Goal: Task Accomplishment & Management: Complete application form

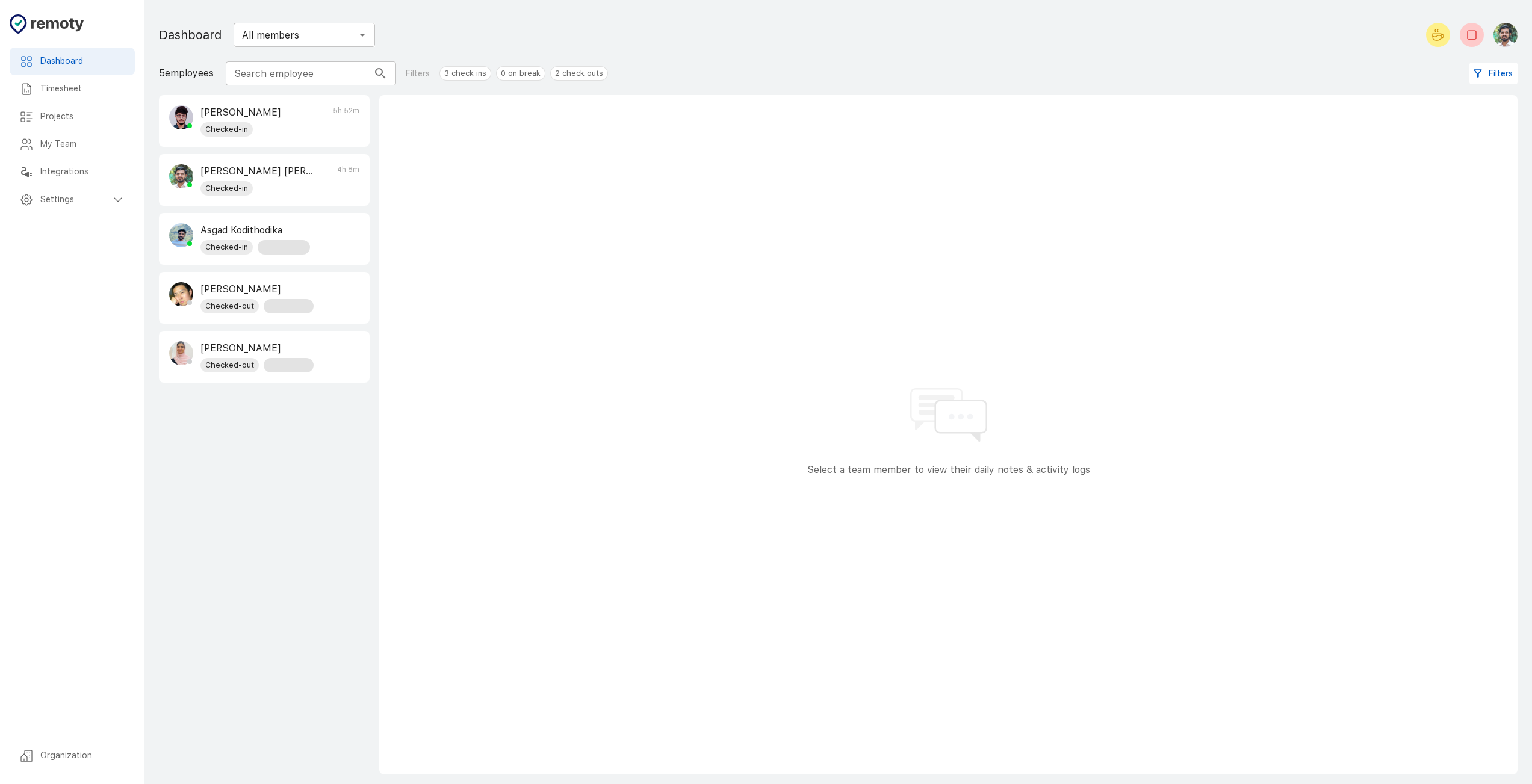
click at [312, 166] on p "[PERSON_NAME] [PERSON_NAME]" at bounding box center [257, 171] width 113 height 14
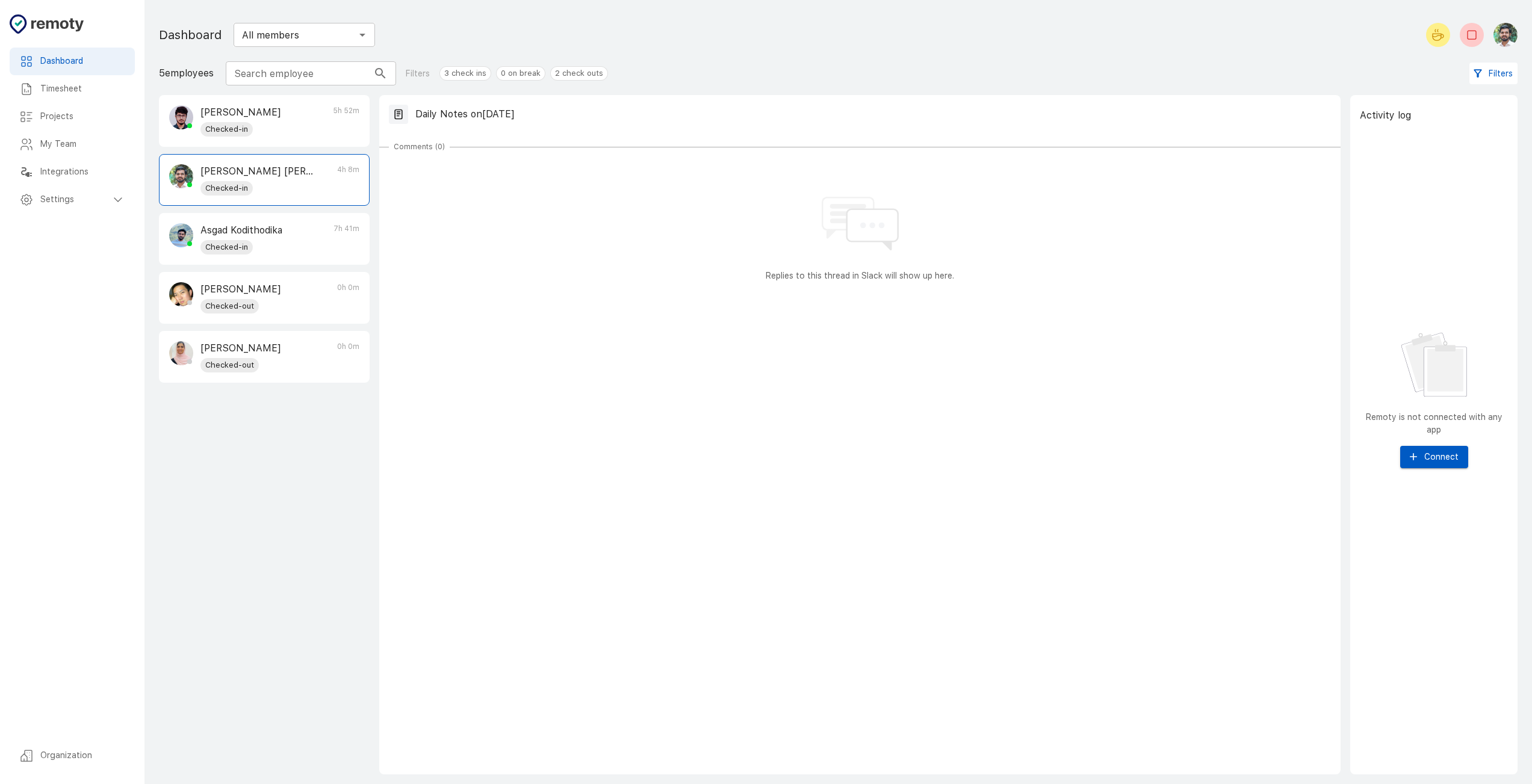
click at [97, 149] on h6 "My Team" at bounding box center [83, 144] width 85 height 13
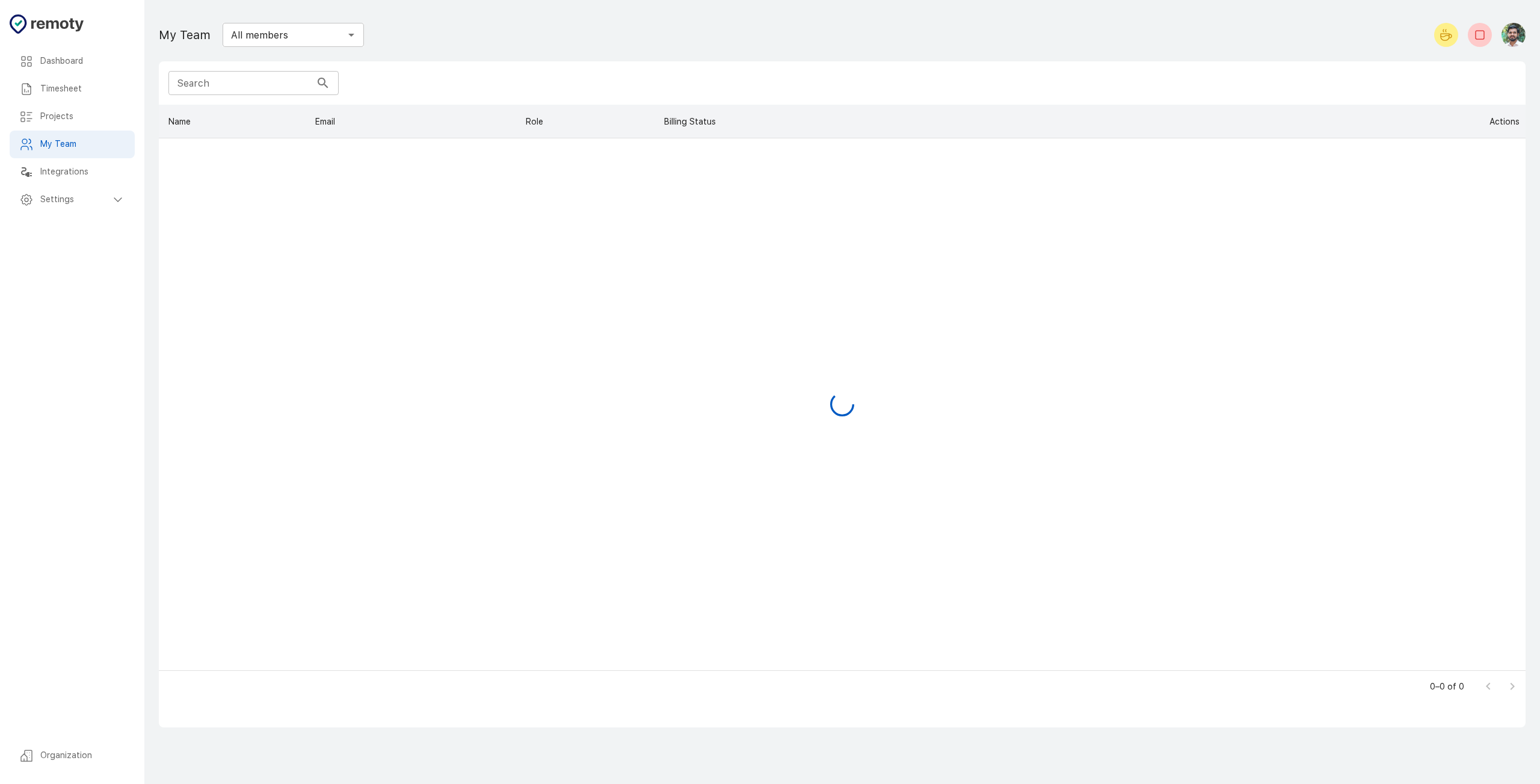
scroll to position [556, 1358]
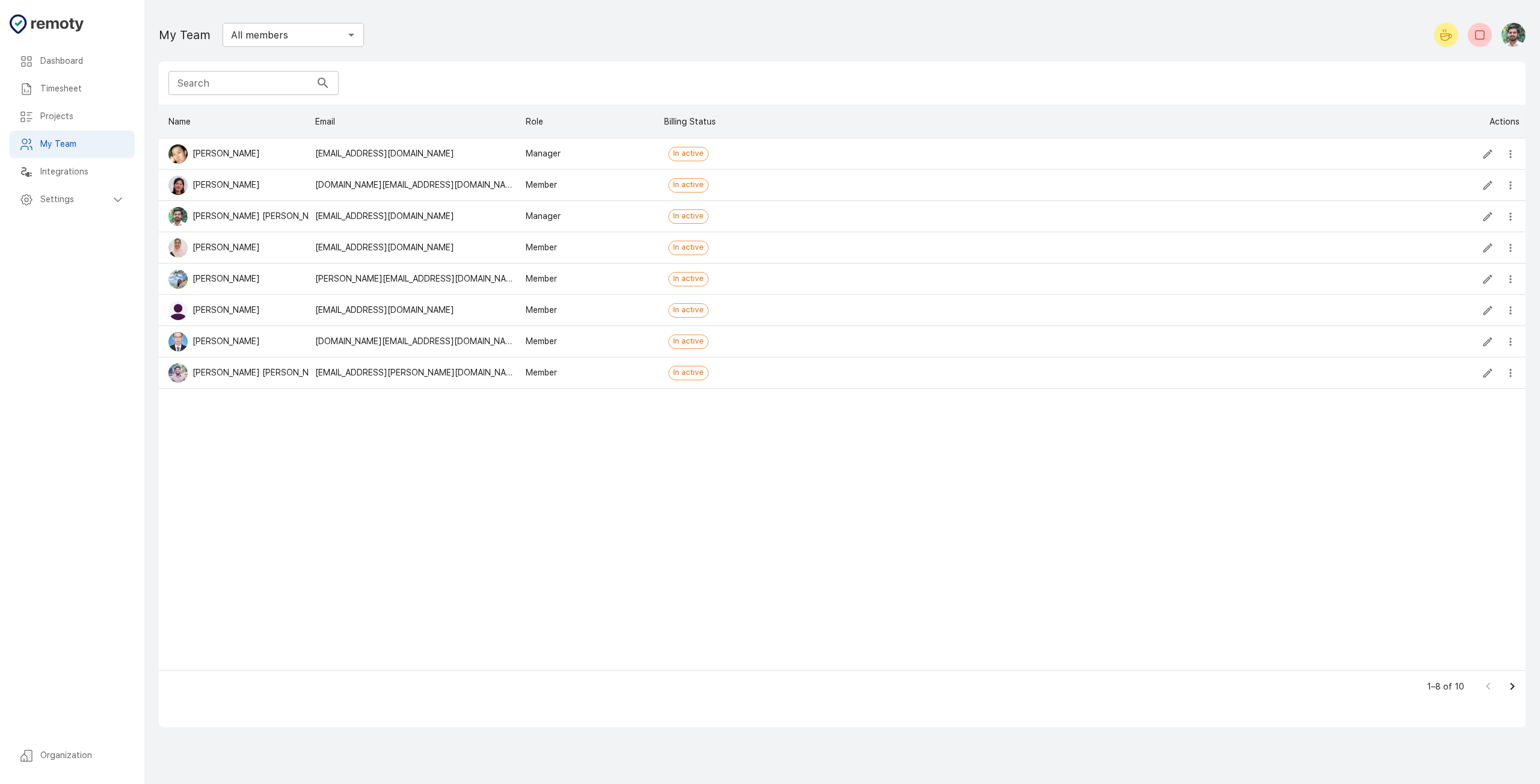
click at [92, 92] on h6 "Timesheet" at bounding box center [82, 89] width 85 height 13
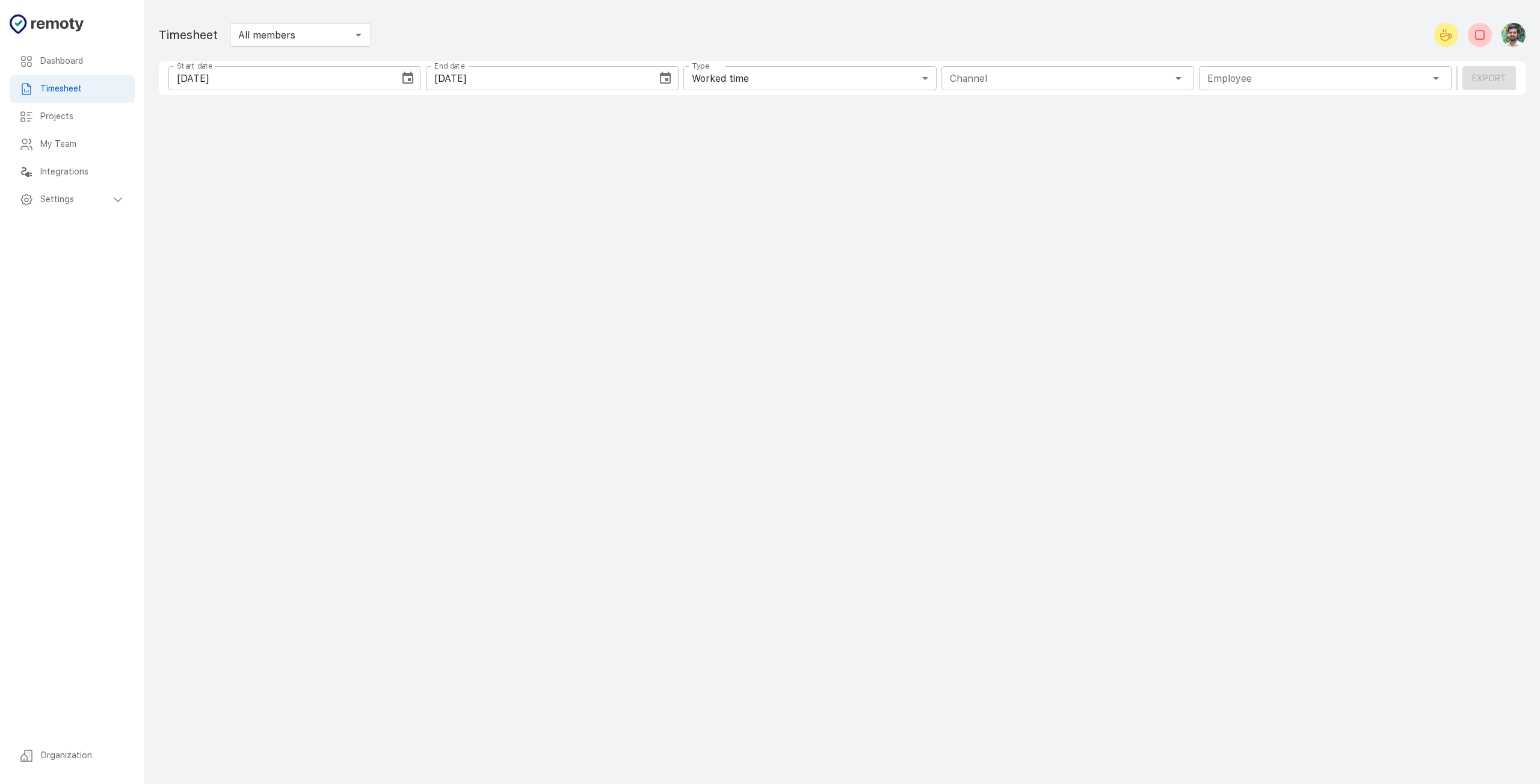
type input "1 Employee"
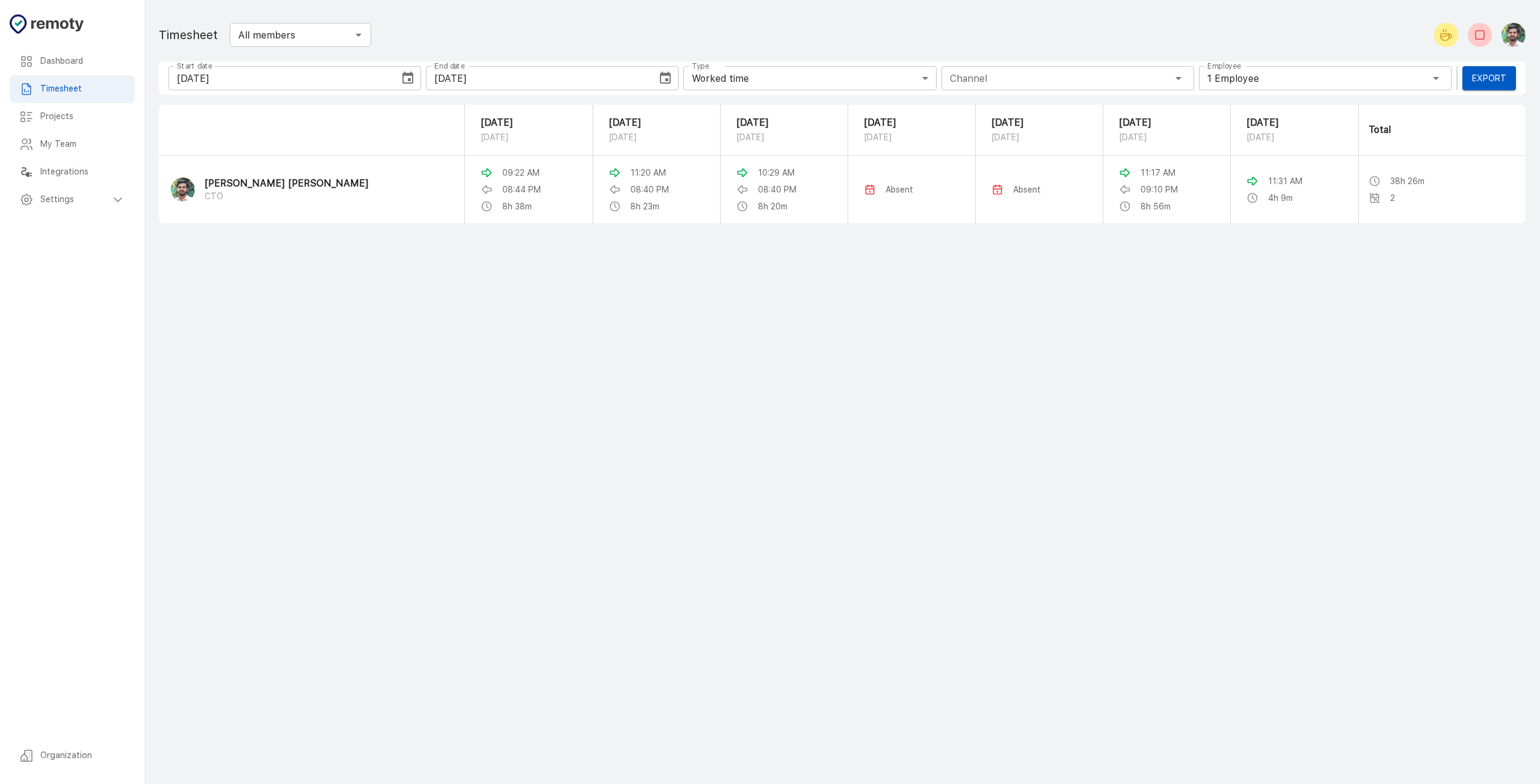
click at [78, 127] on div "Projects" at bounding box center [72, 116] width 125 height 27
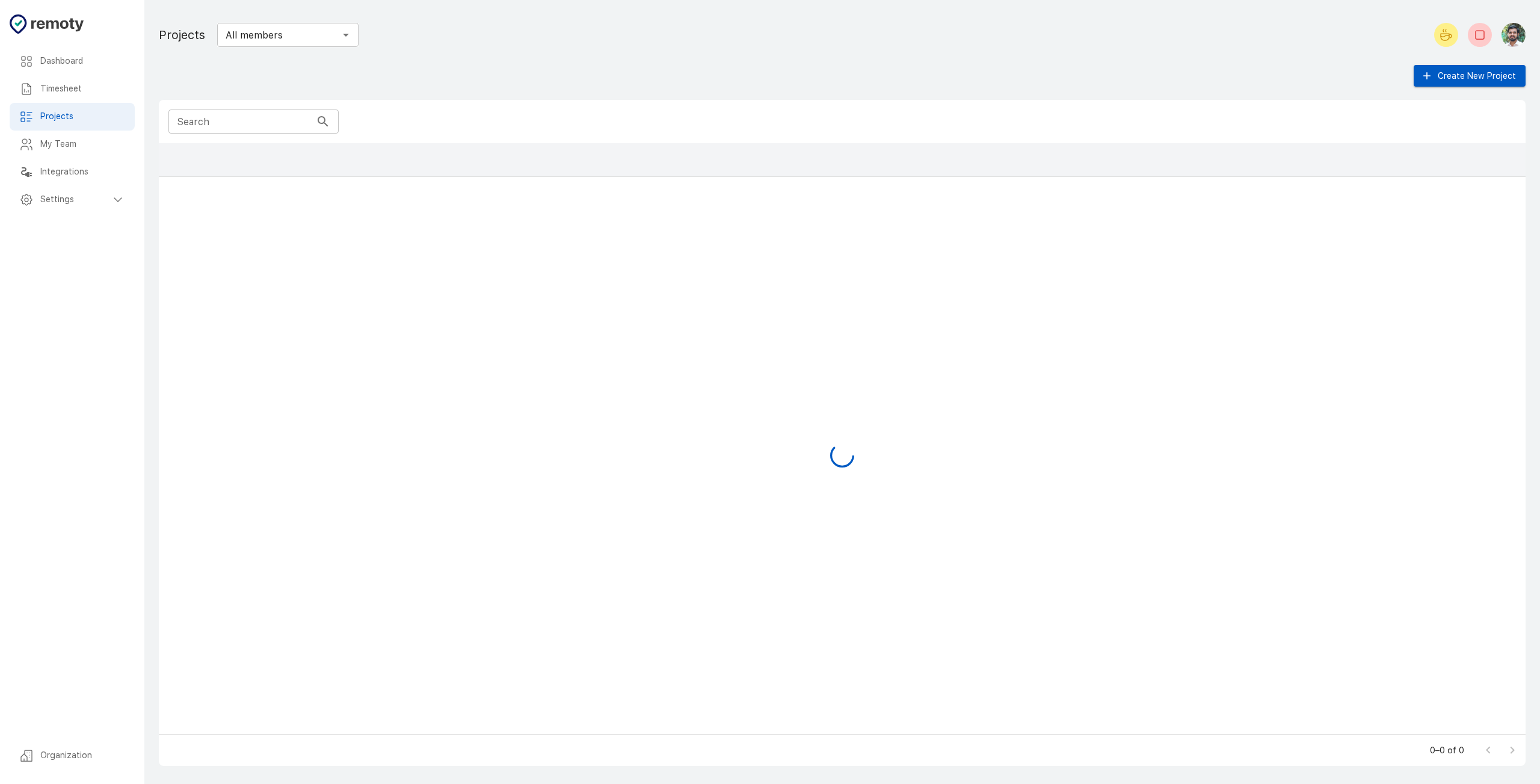
scroll to position [582, 1358]
click at [72, 147] on h6 "My Team" at bounding box center [82, 144] width 85 height 13
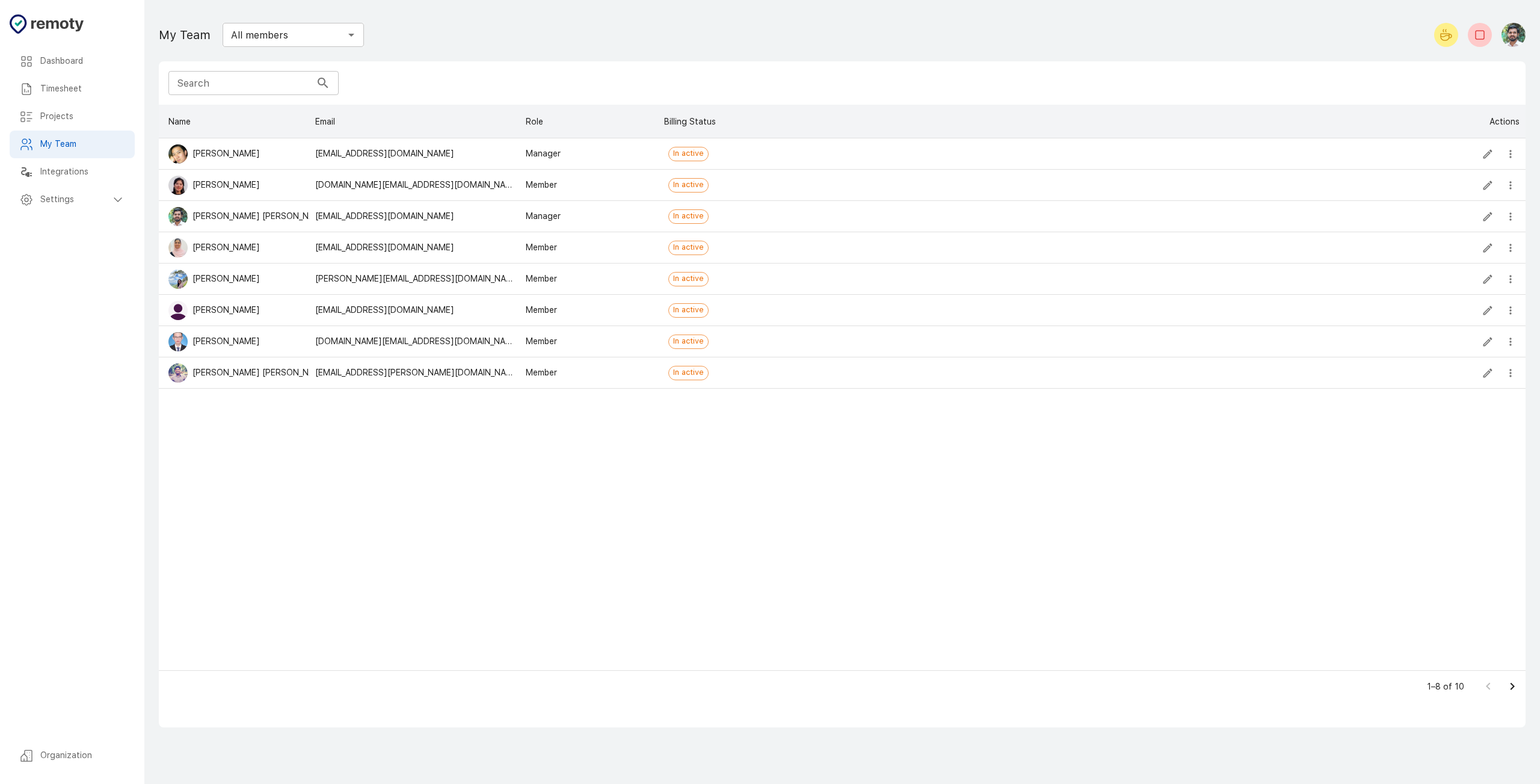
scroll to position [556, 1358]
click at [69, 169] on h6 "Integrations" at bounding box center [82, 172] width 85 height 13
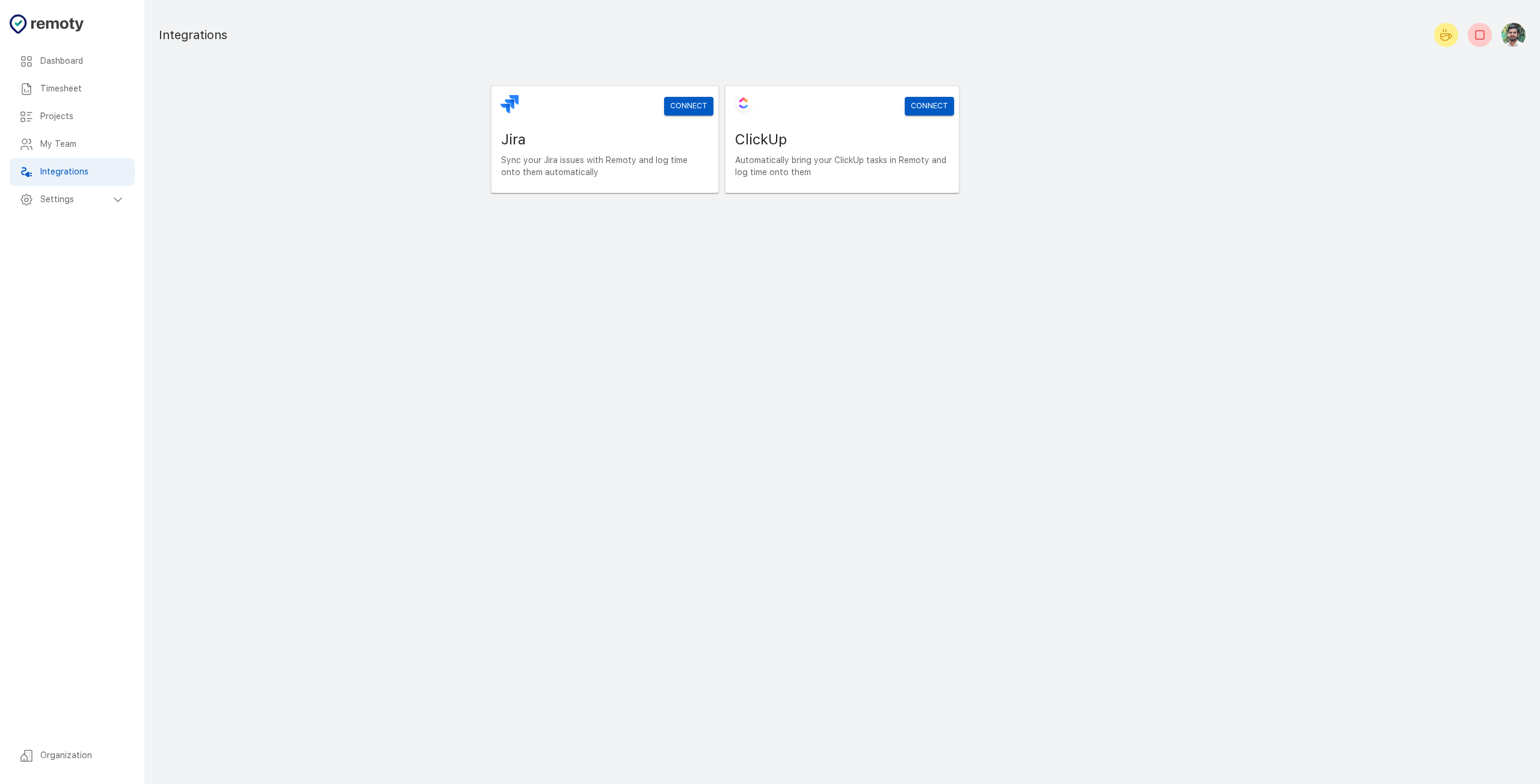
click at [79, 147] on h6 "My Team" at bounding box center [82, 144] width 85 height 13
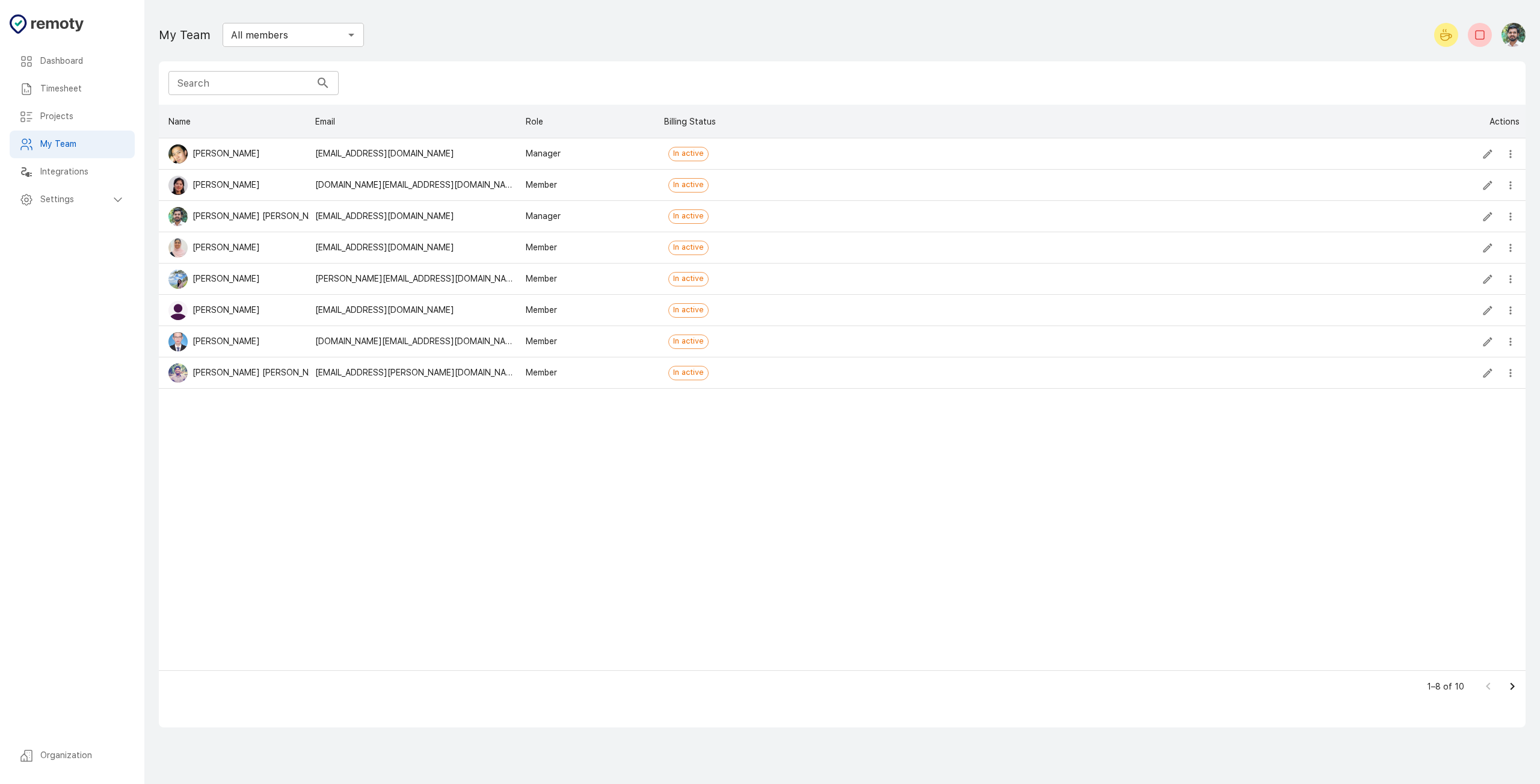
scroll to position [556, 1358]
click at [72, 89] on h6 "Timesheet" at bounding box center [82, 89] width 85 height 13
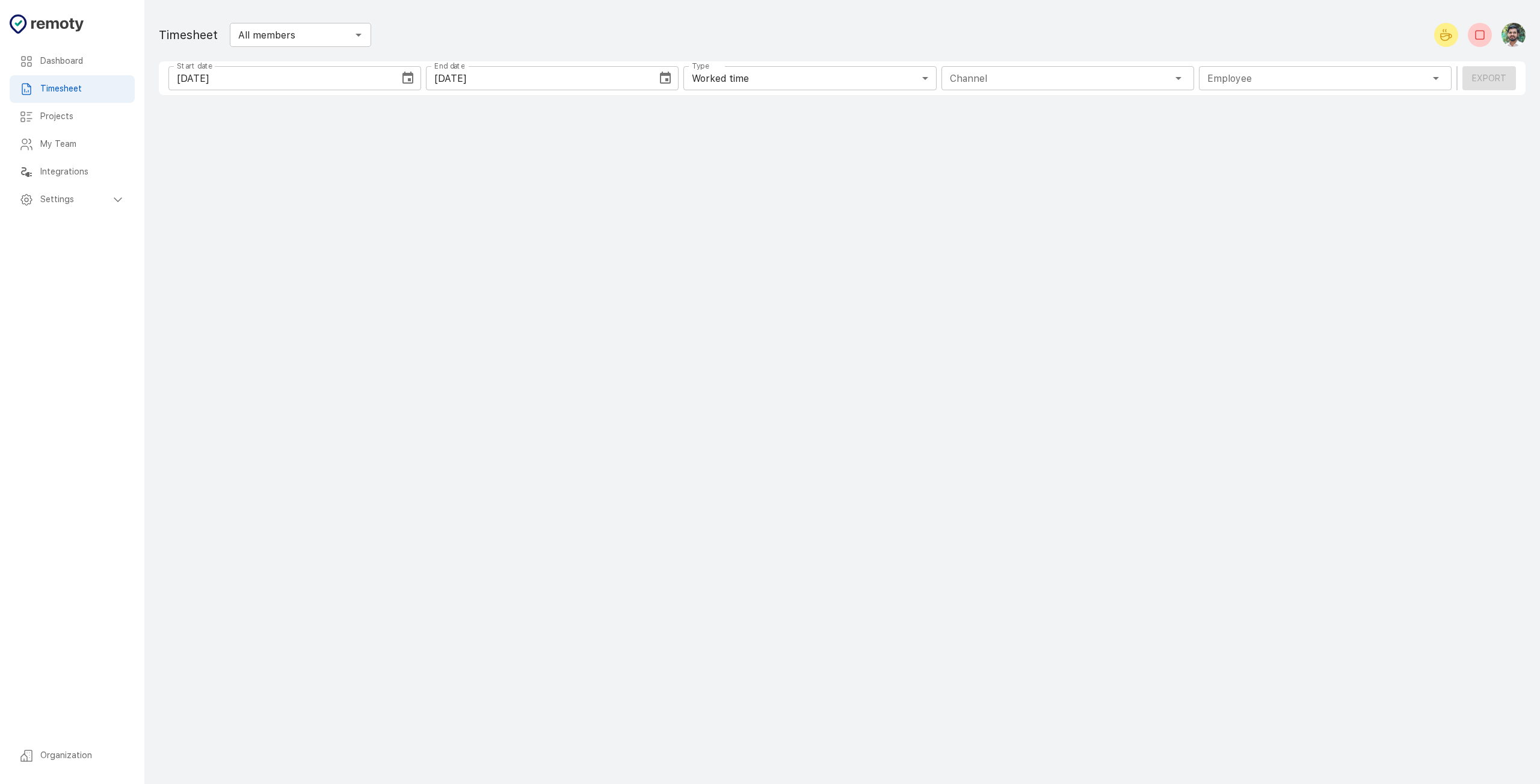
click at [80, 59] on h6 "Dashboard" at bounding box center [82, 61] width 85 height 13
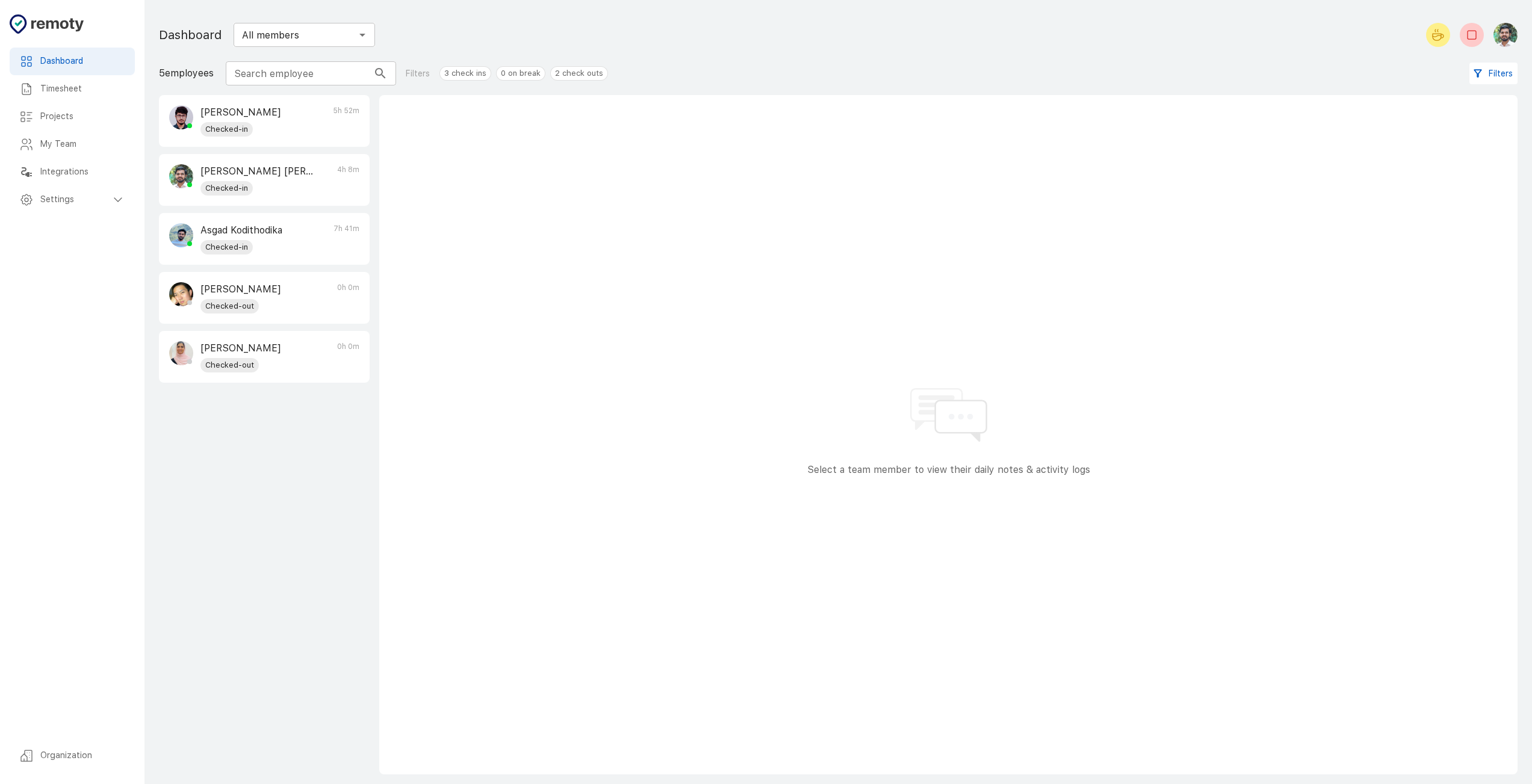
click at [80, 121] on h6 "Projects" at bounding box center [83, 116] width 85 height 13
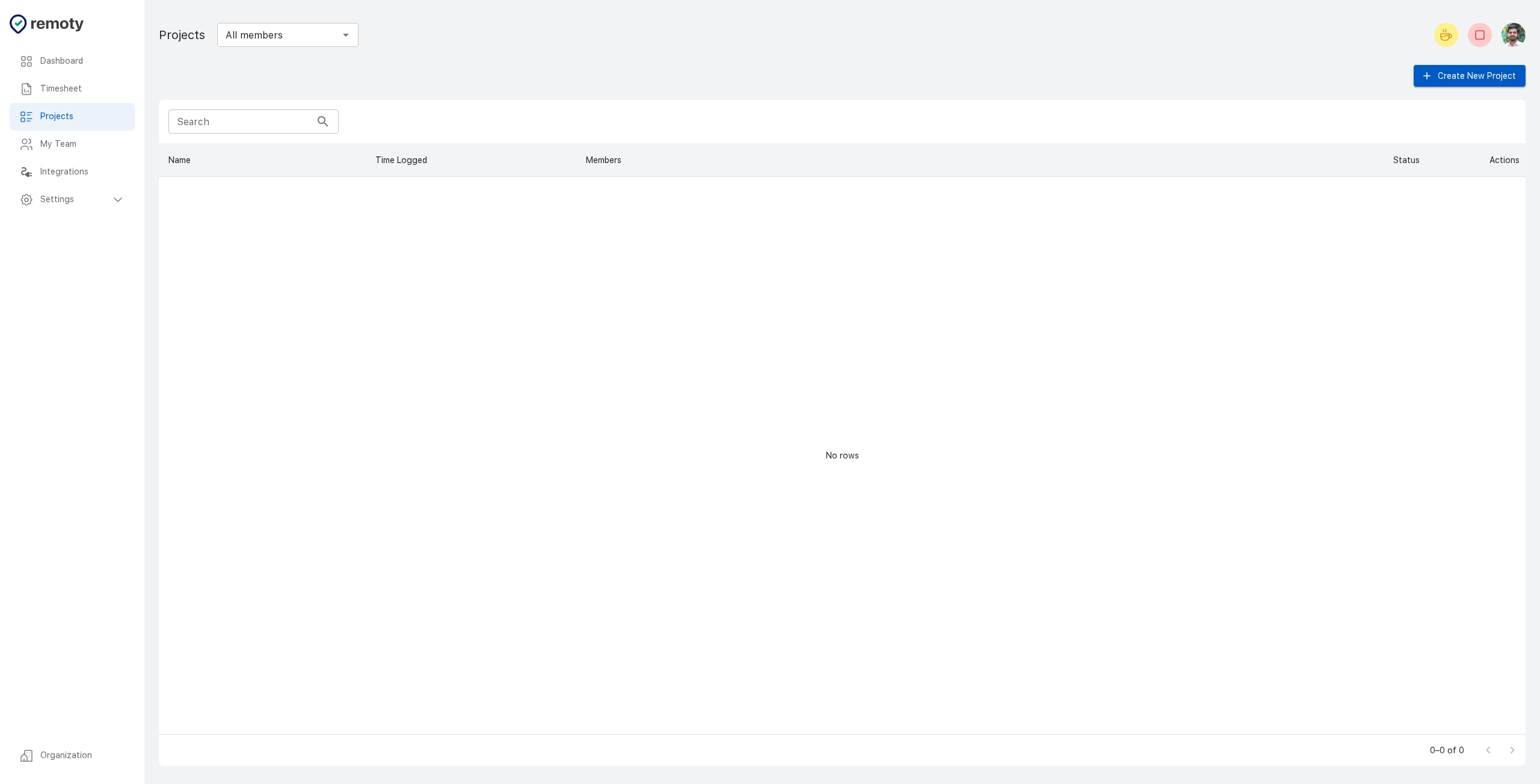
scroll to position [582, 1358]
click at [72, 138] on div "My Team" at bounding box center [72, 144] width 125 height 27
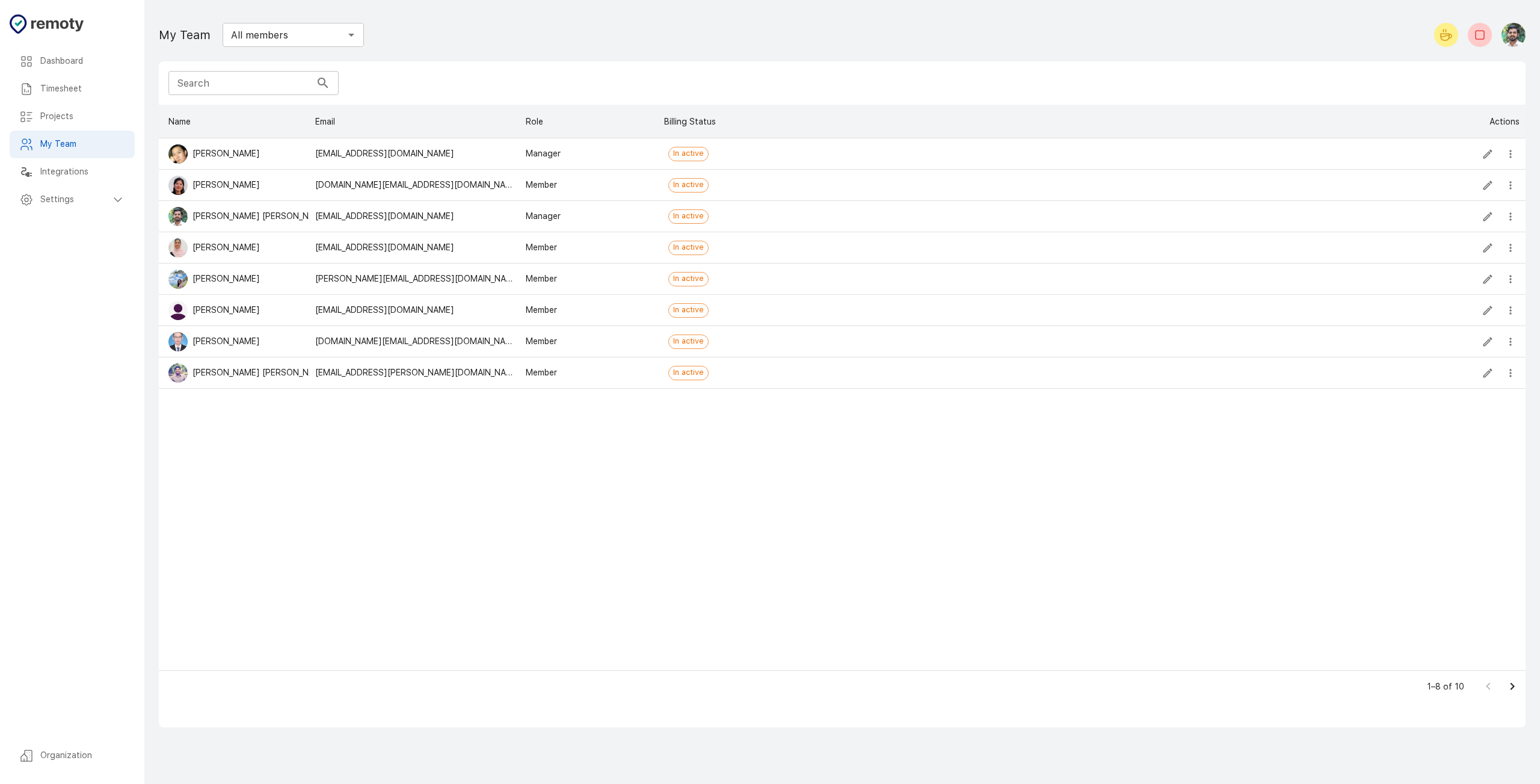
scroll to position [556, 1358]
click at [93, 173] on h6 "Integrations" at bounding box center [82, 172] width 85 height 13
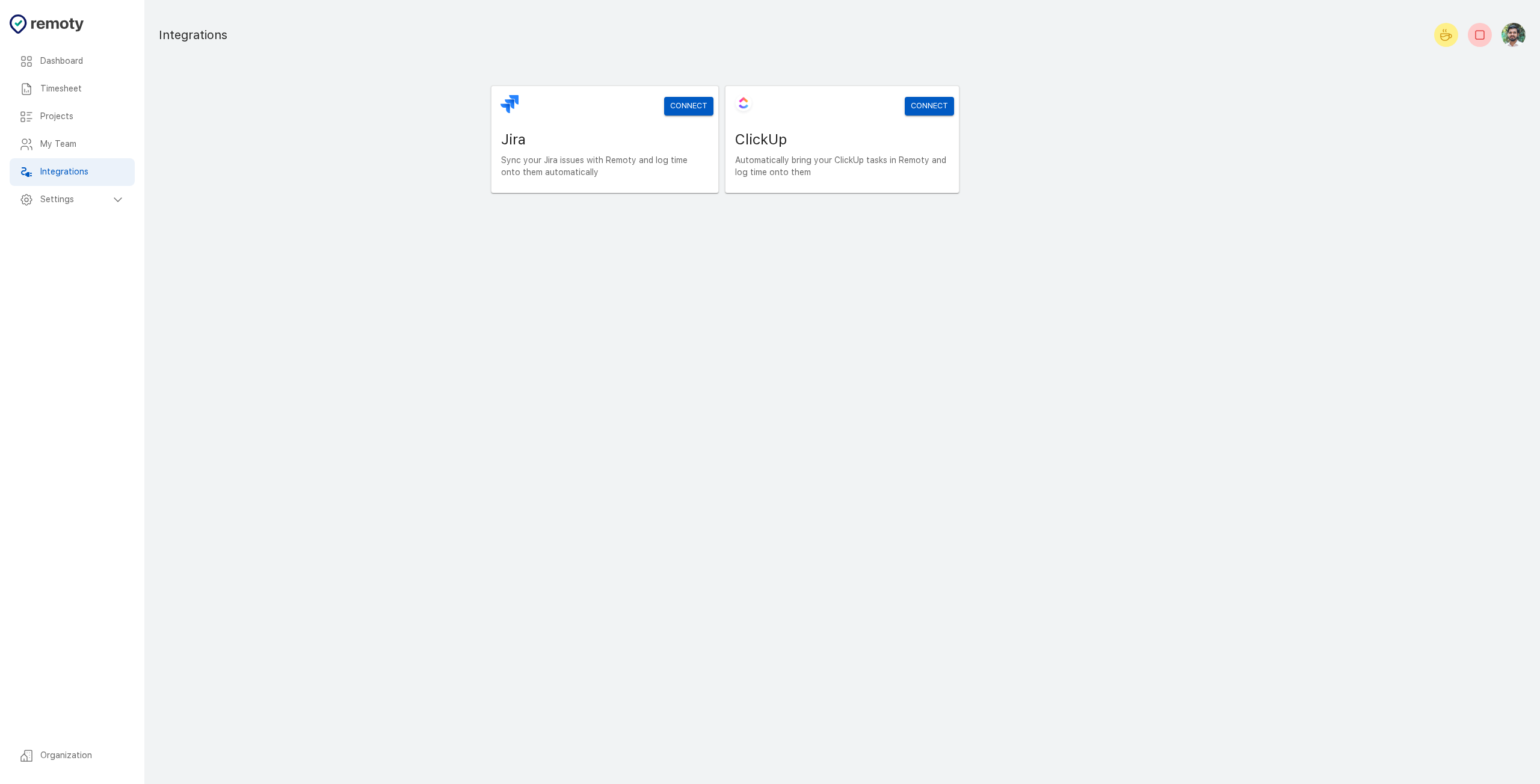
click at [58, 207] on h6 "Settings" at bounding box center [75, 200] width 71 height 13
click at [74, 156] on div "My Team" at bounding box center [72, 144] width 125 height 27
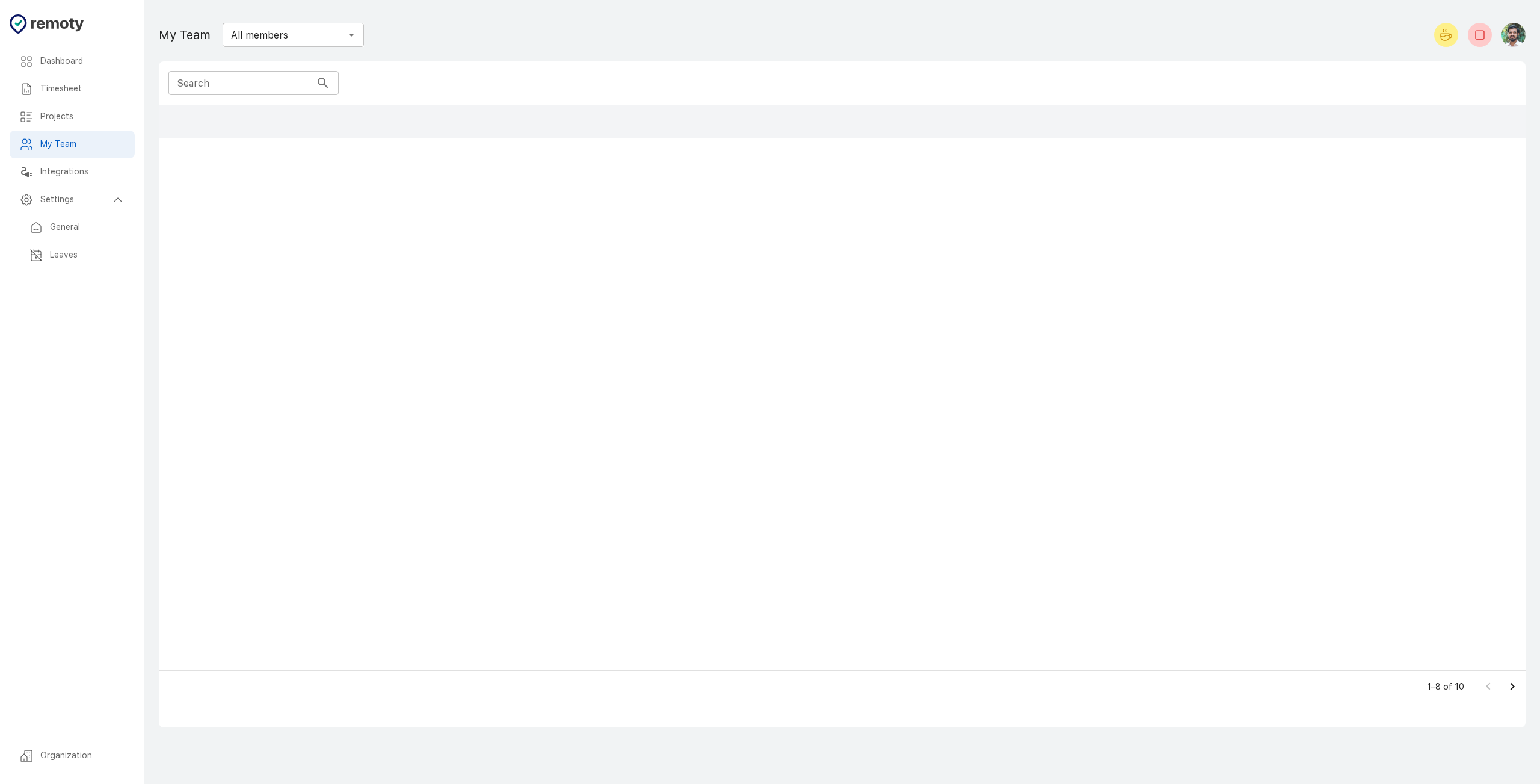
scroll to position [556, 1358]
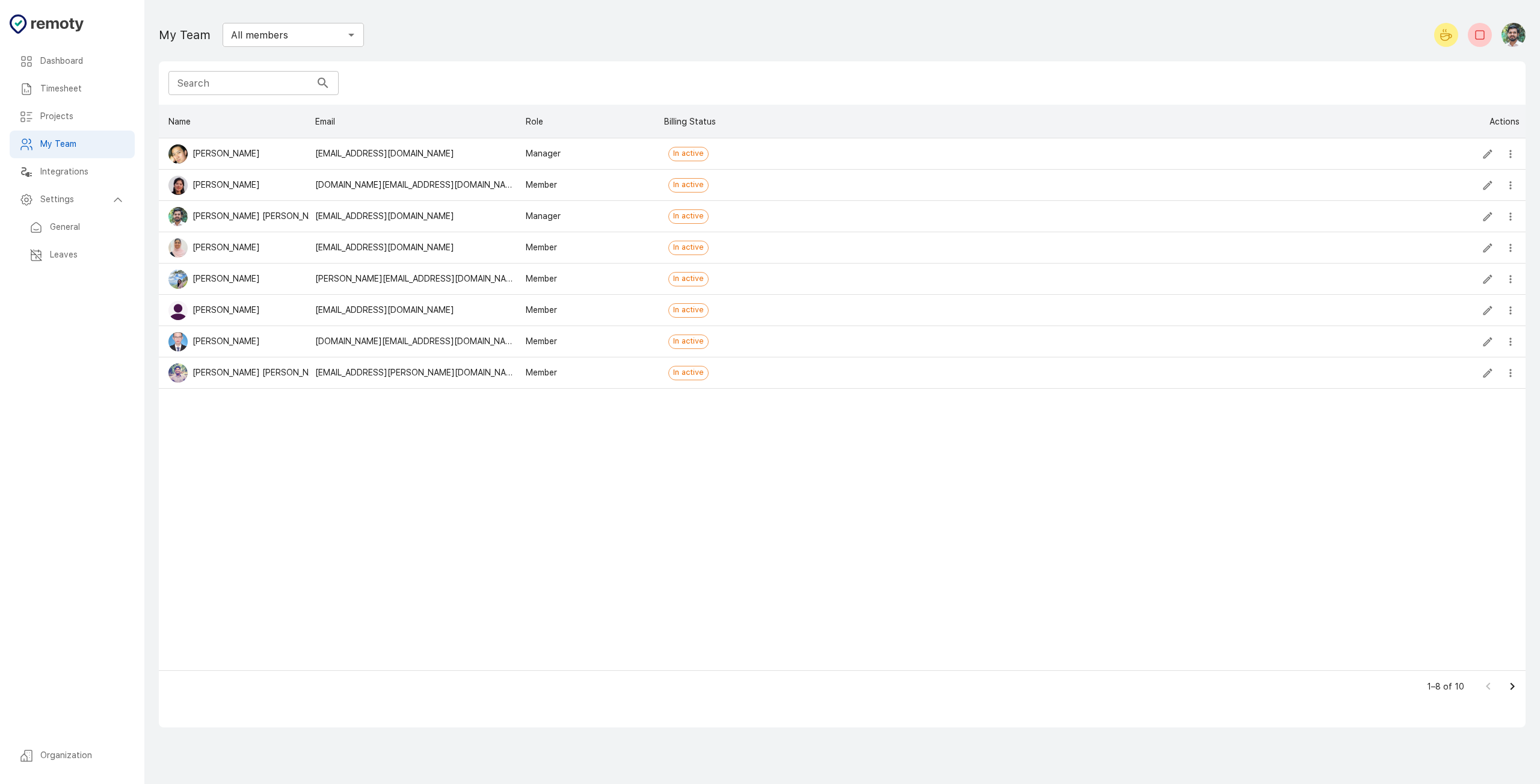
click at [117, 200] on icon at bounding box center [118, 200] width 14 height 14
click at [43, 102] on div "Timesheet" at bounding box center [72, 89] width 125 height 27
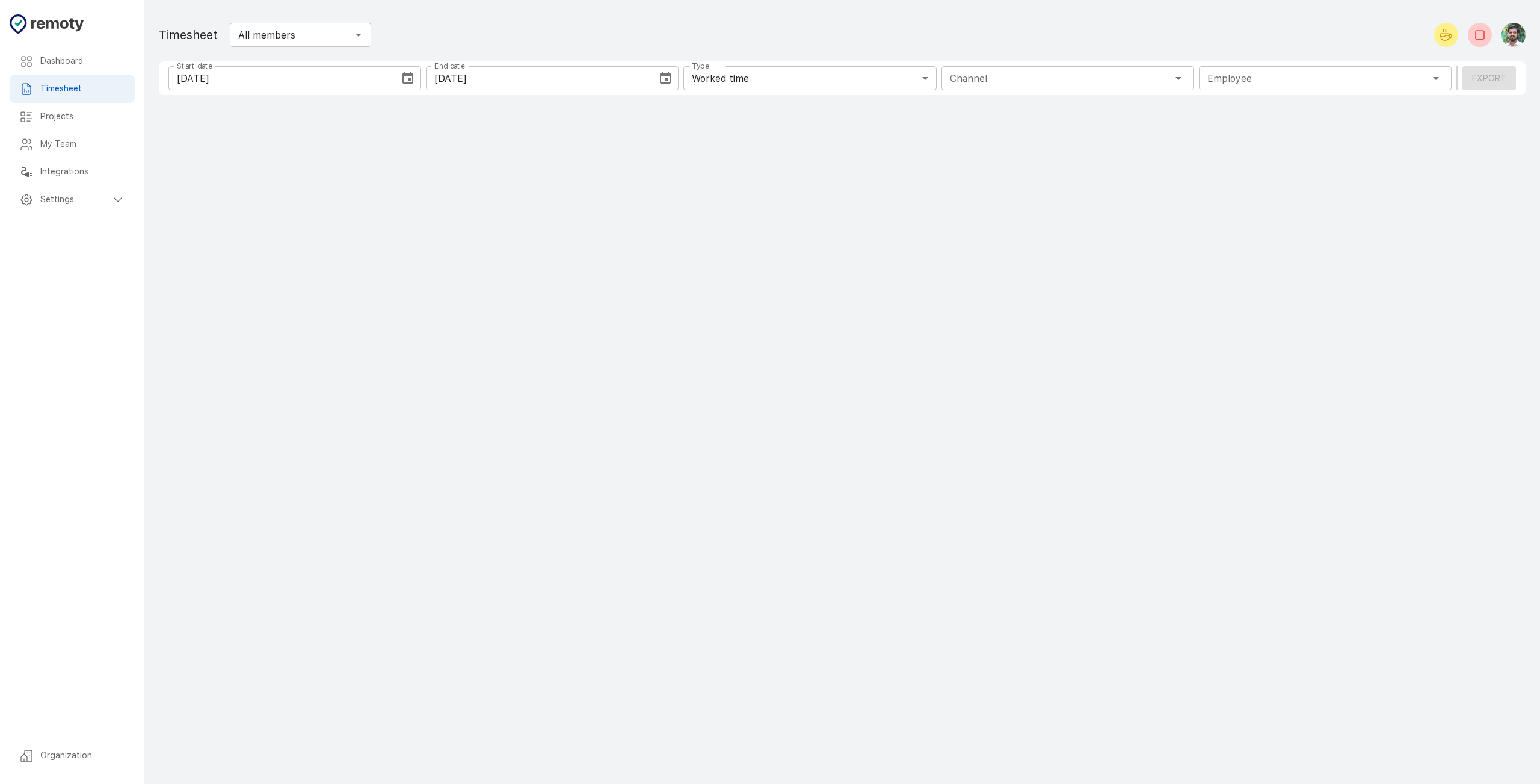
click at [49, 121] on h6 "Projects" at bounding box center [82, 116] width 85 height 13
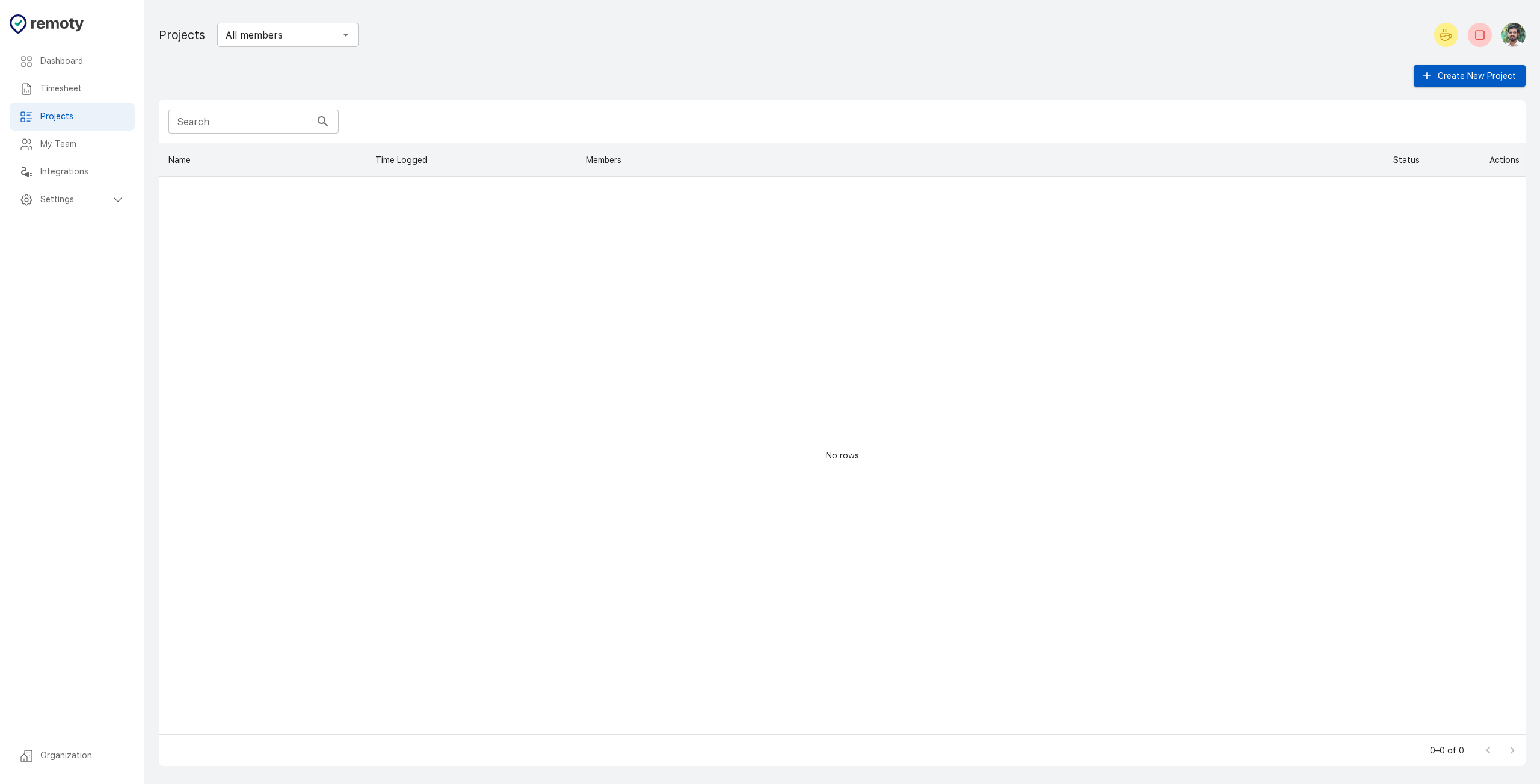
scroll to position [582, 1358]
click at [75, 92] on h6 "Timesheet" at bounding box center [82, 89] width 85 height 13
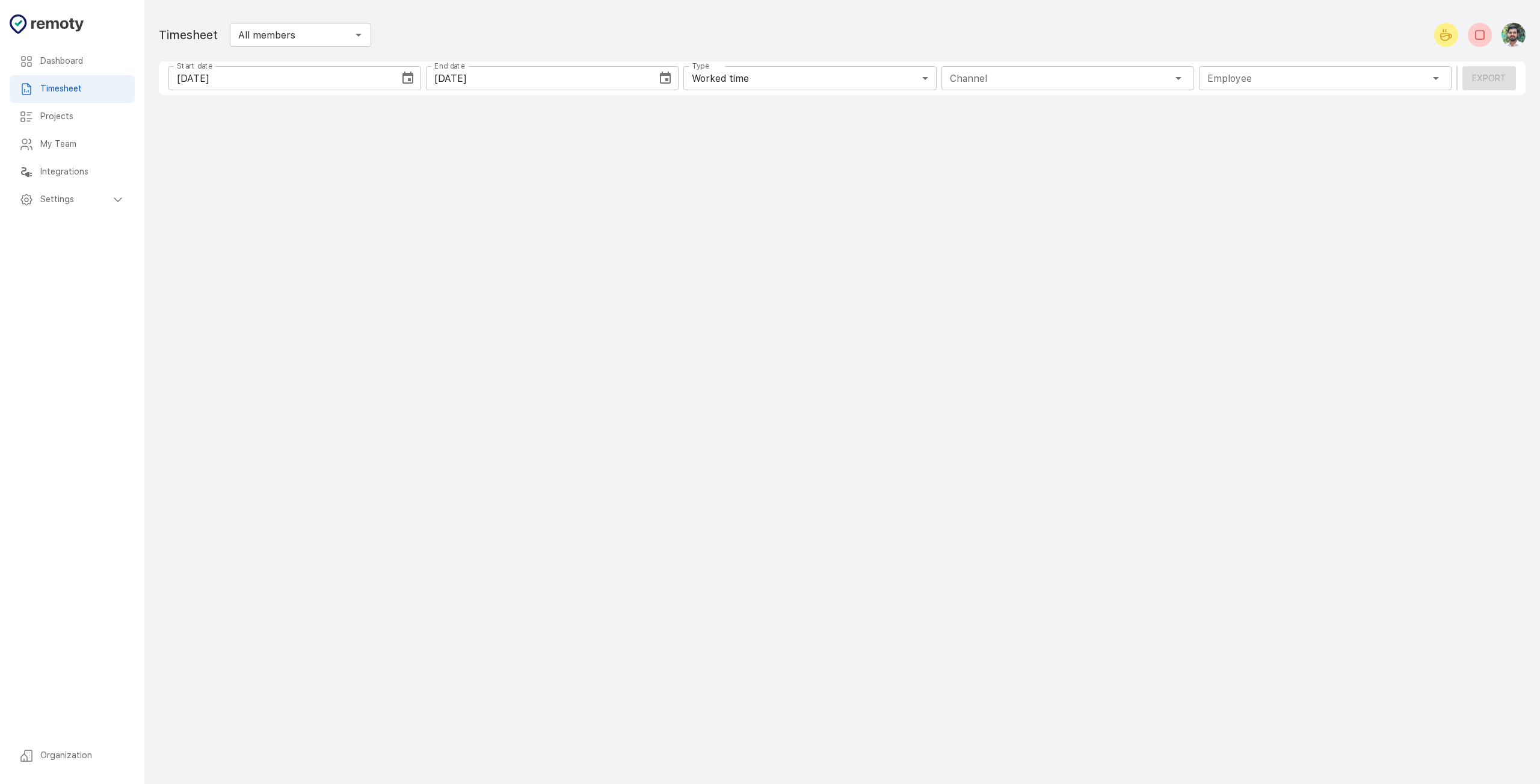
type input "1 Employee"
click at [100, 192] on div "Settings" at bounding box center [72, 200] width 125 height 27
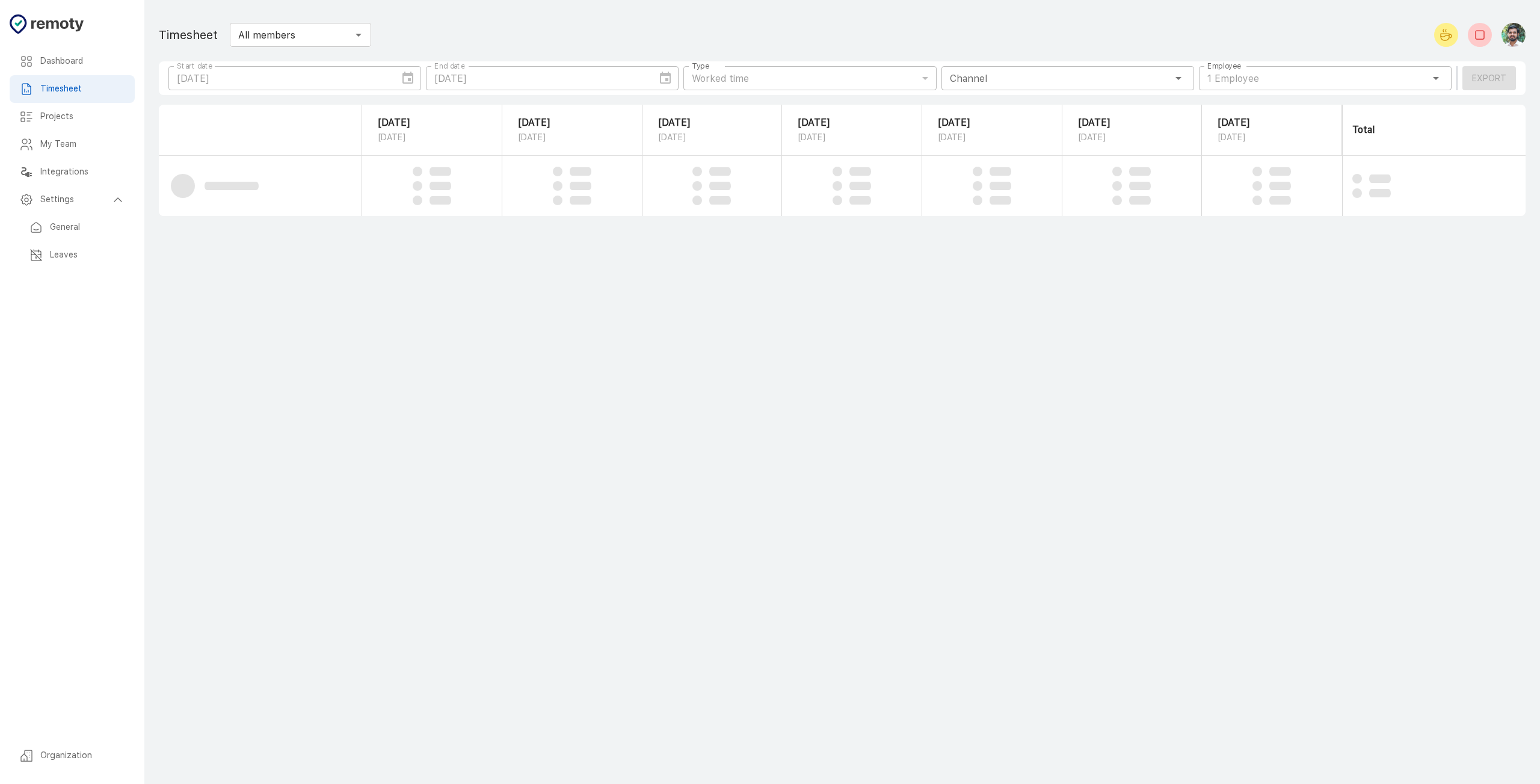
click at [80, 257] on h6 "Leaves" at bounding box center [87, 255] width 75 height 13
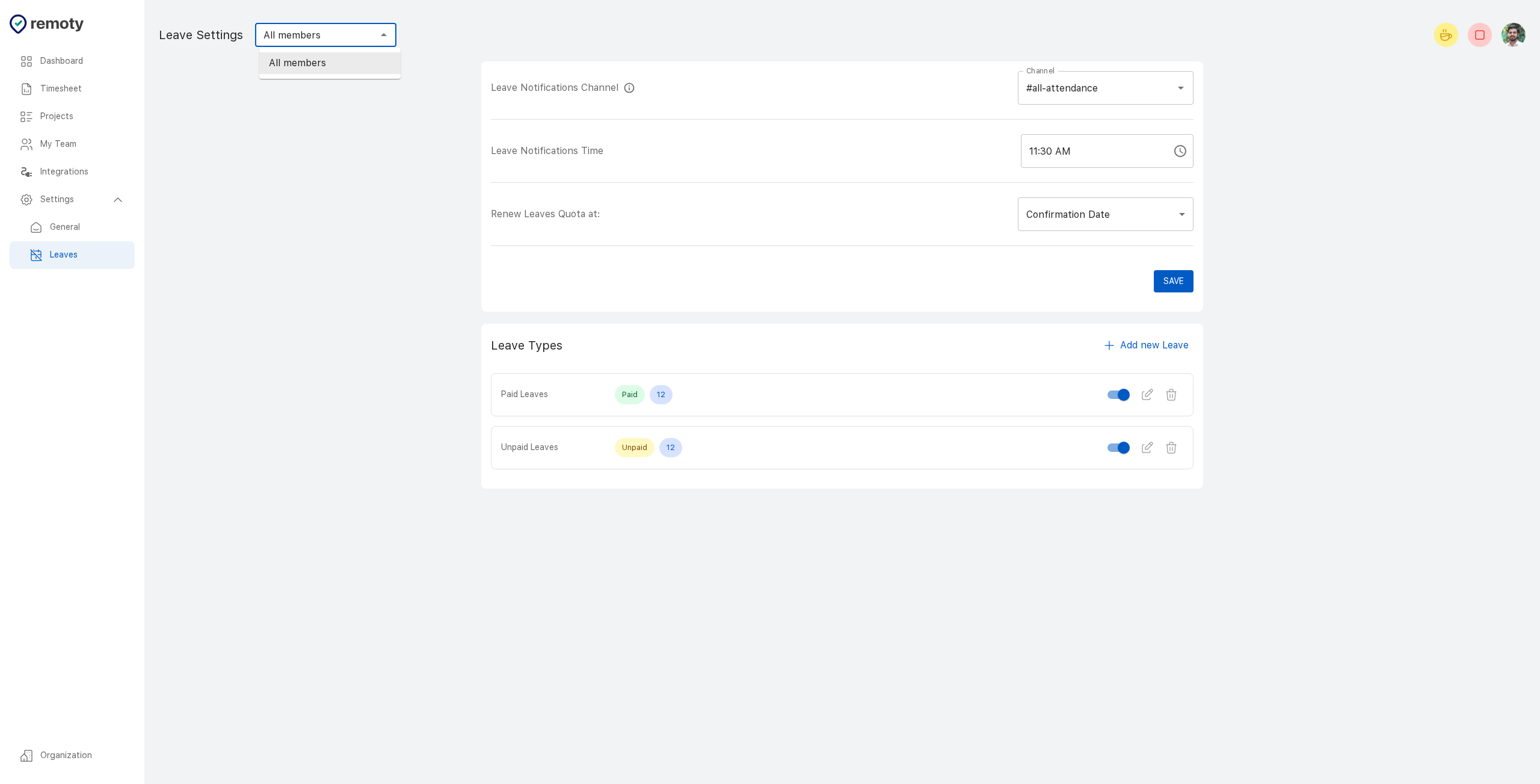
click at [367, 38] on input "All members" at bounding box center [316, 35] width 114 height 17
click at [262, 125] on main "Dashboard Timesheet Projects My Team Integrations Settings Organization Leave S…" at bounding box center [843, 392] width 1396 height 784
click at [76, 234] on h6 "General" at bounding box center [87, 227] width 75 height 13
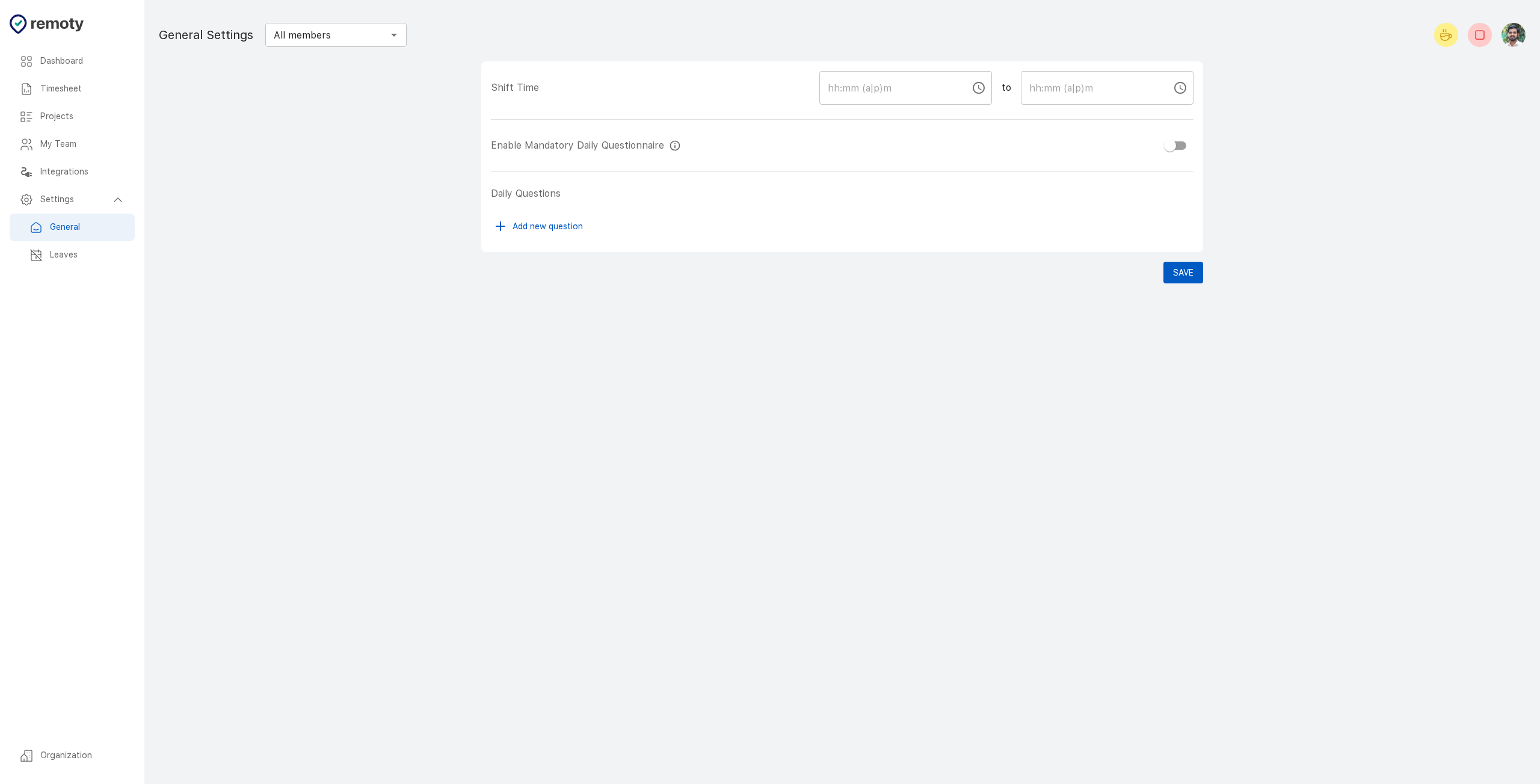
type input "11:30 AM"
type input "08:30 PM"
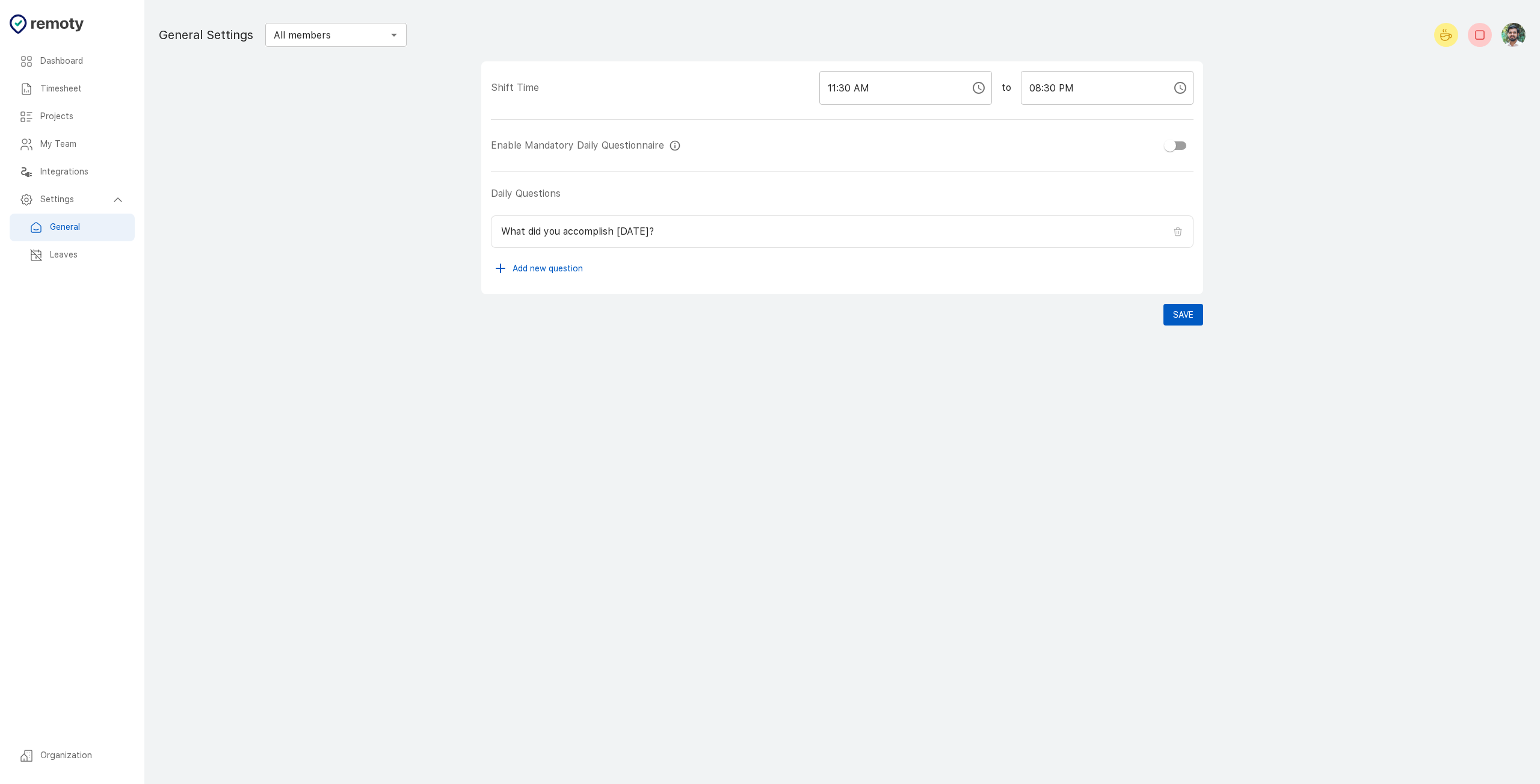
click at [84, 150] on h6 "My Team" at bounding box center [82, 144] width 85 height 13
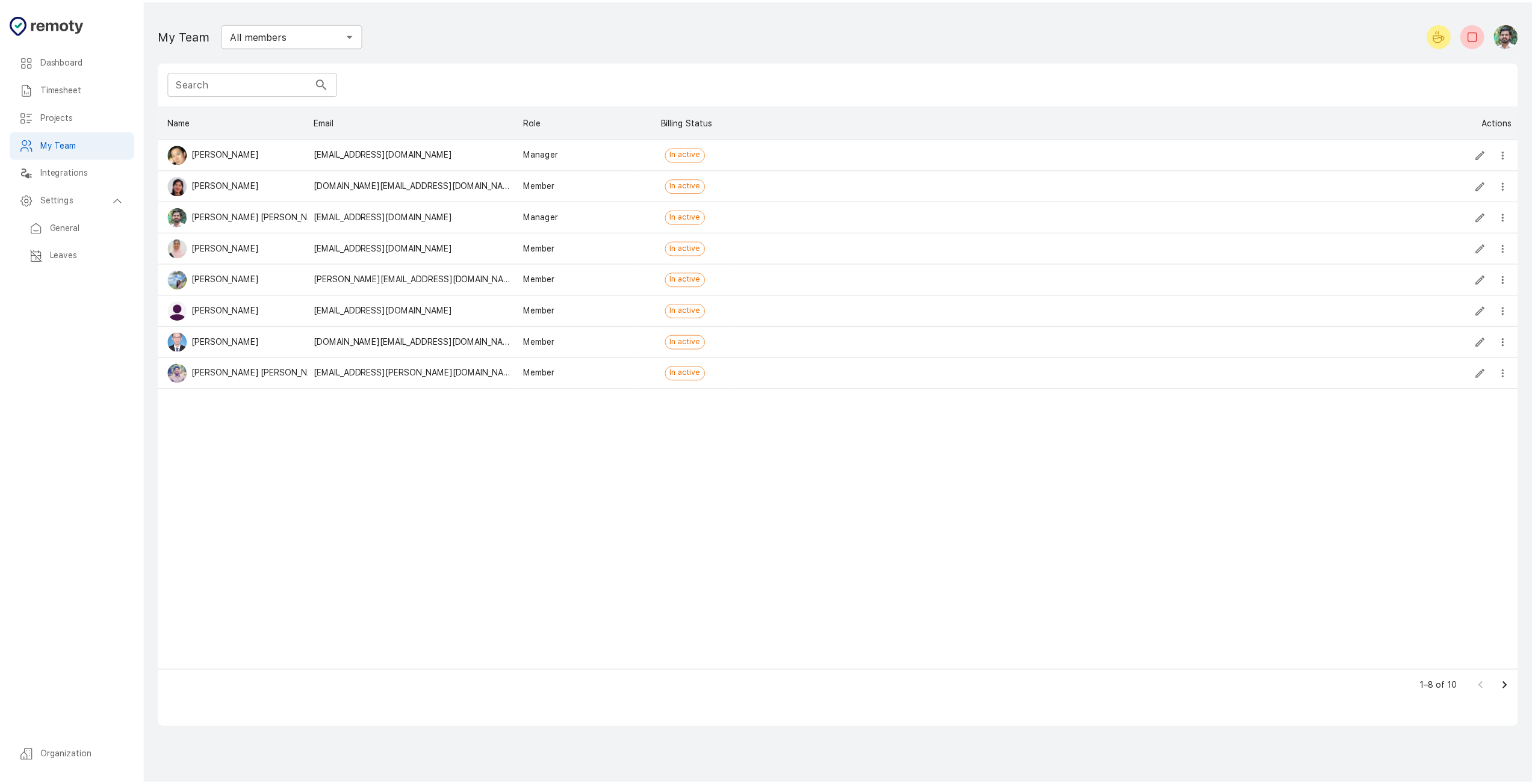
scroll to position [556, 1358]
click at [229, 219] on p "[PERSON_NAME] [PERSON_NAME]" at bounding box center [261, 216] width 138 height 13
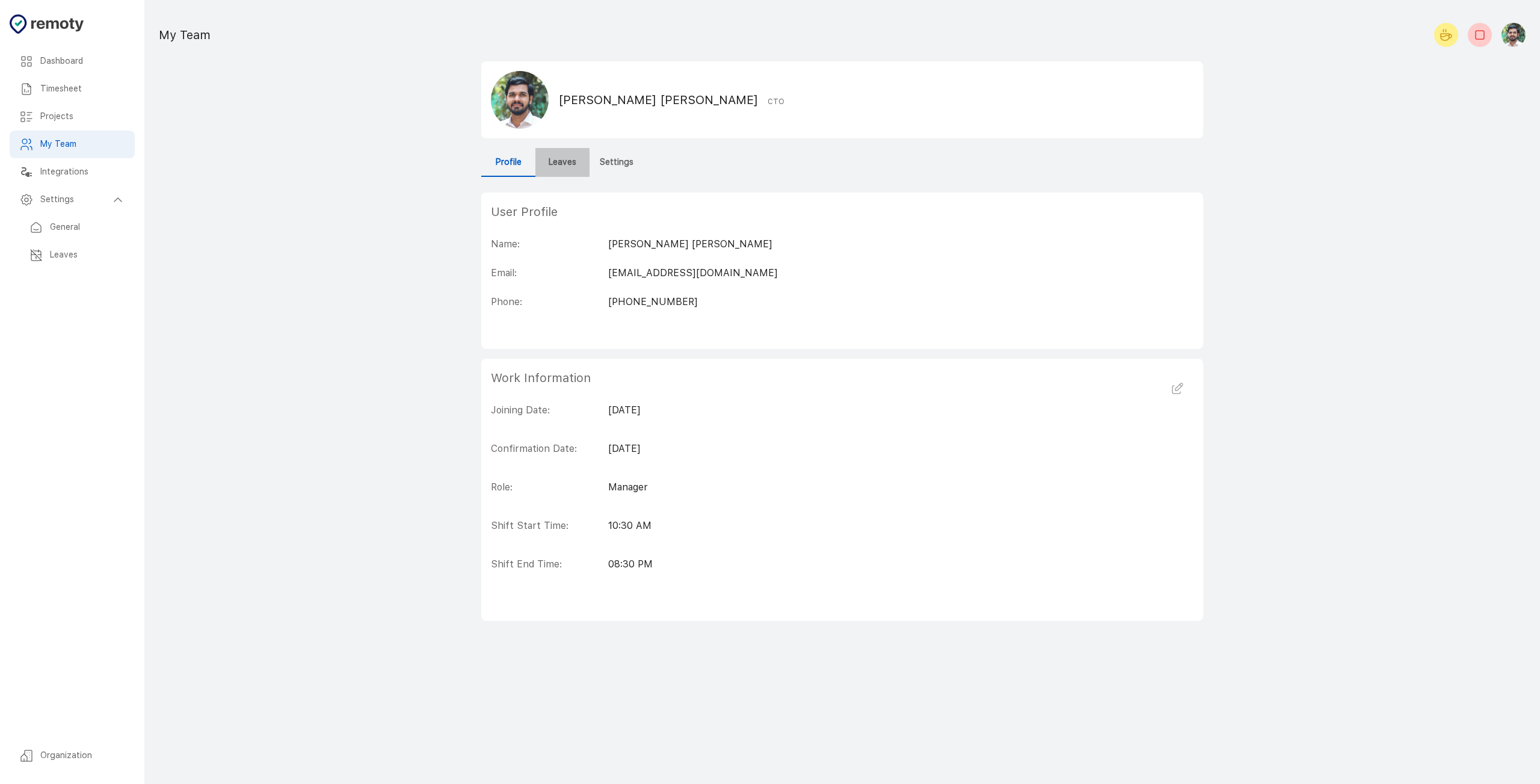
click at [559, 162] on h6 "Leaves" at bounding box center [562, 162] width 28 height 13
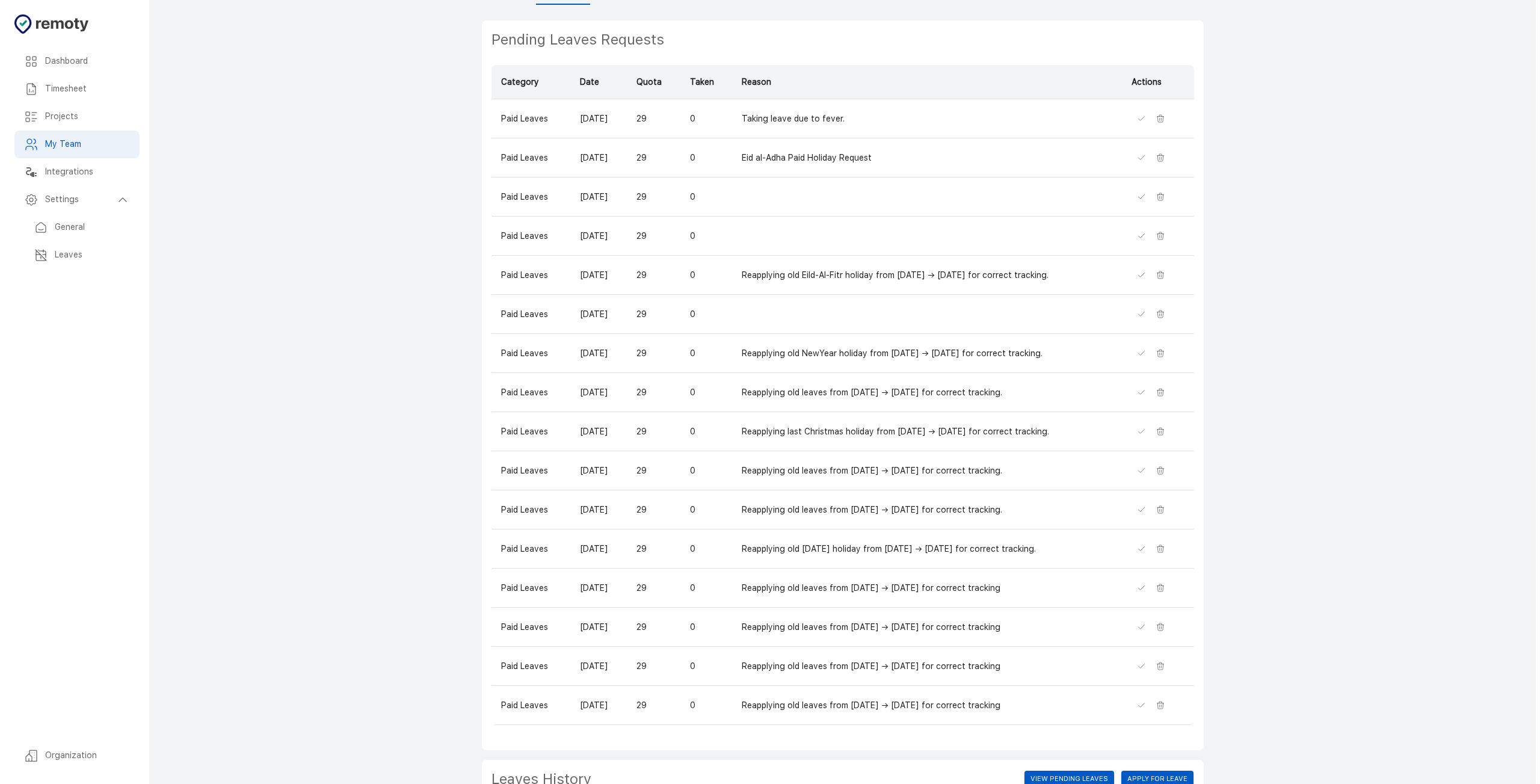
scroll to position [344, 0]
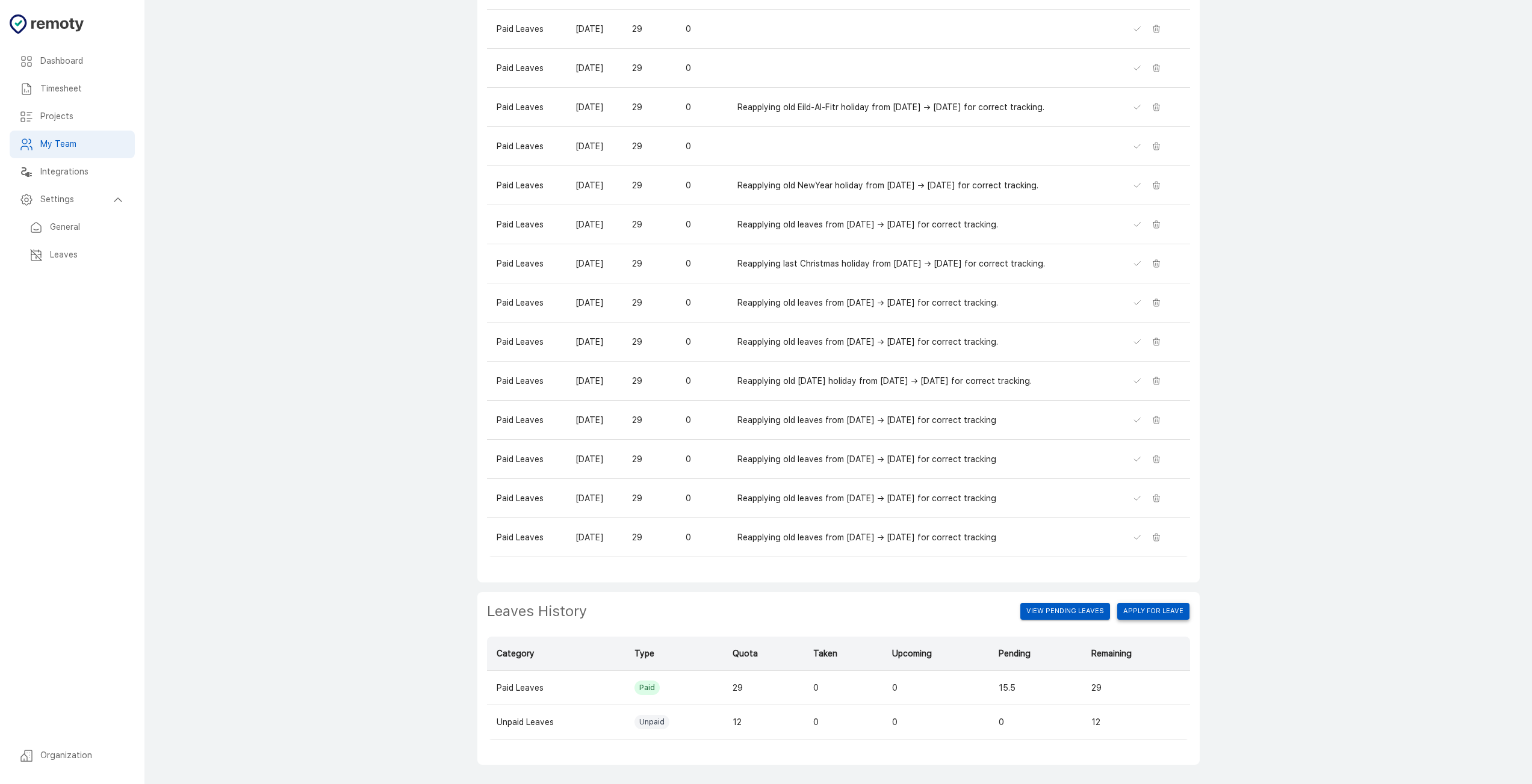
click at [1171, 615] on button "Apply for leave" at bounding box center [1153, 611] width 72 height 17
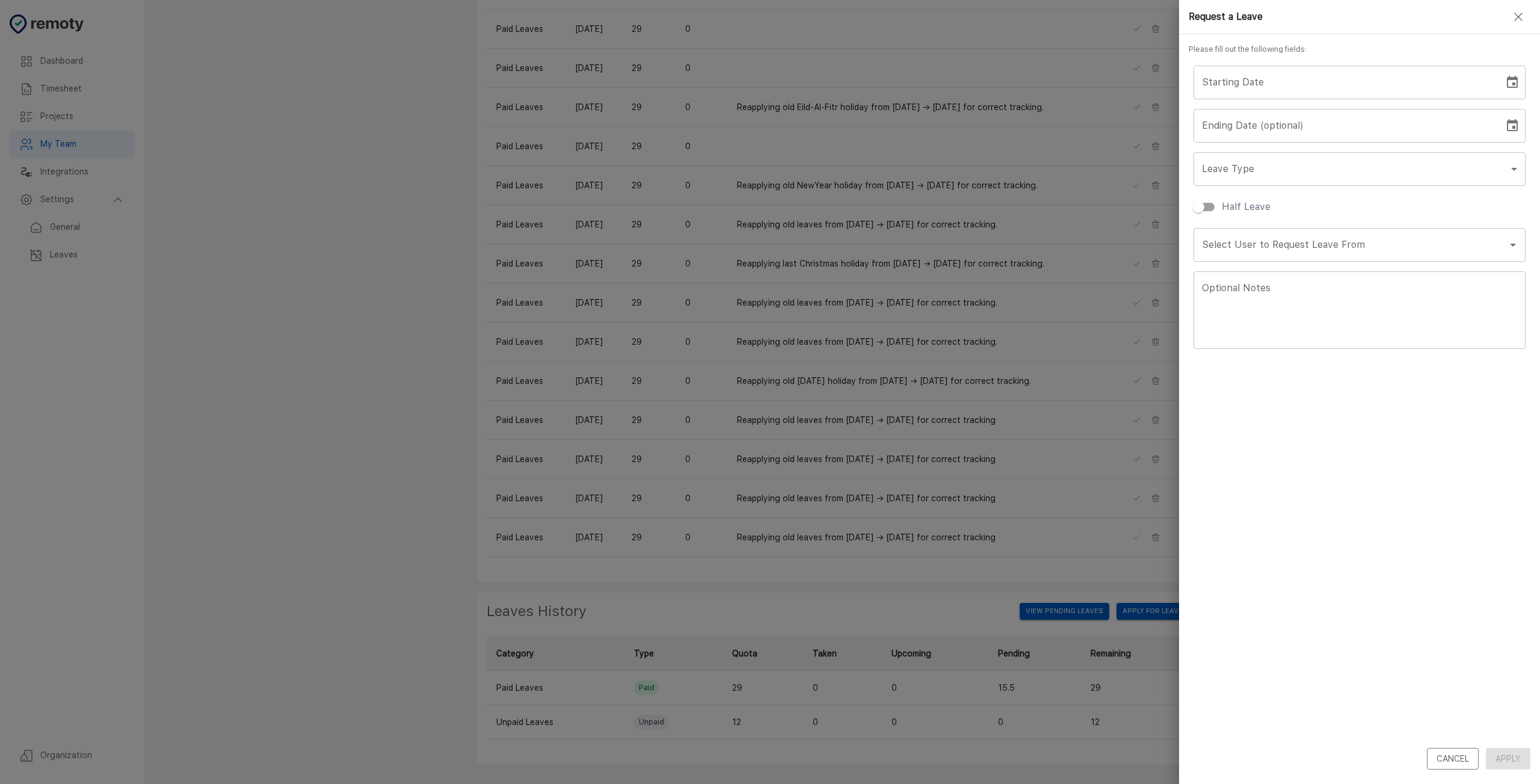
click at [1376, 90] on input "Starting Date" at bounding box center [1345, 82] width 302 height 34
click at [1510, 85] on icon "Choose date" at bounding box center [1512, 82] width 14 height 14
click at [1323, 232] on button "19" at bounding box center [1320, 243] width 22 height 22
type input "[DATE]"
click at [1509, 125] on icon "Choose date" at bounding box center [1512, 125] width 11 height 12
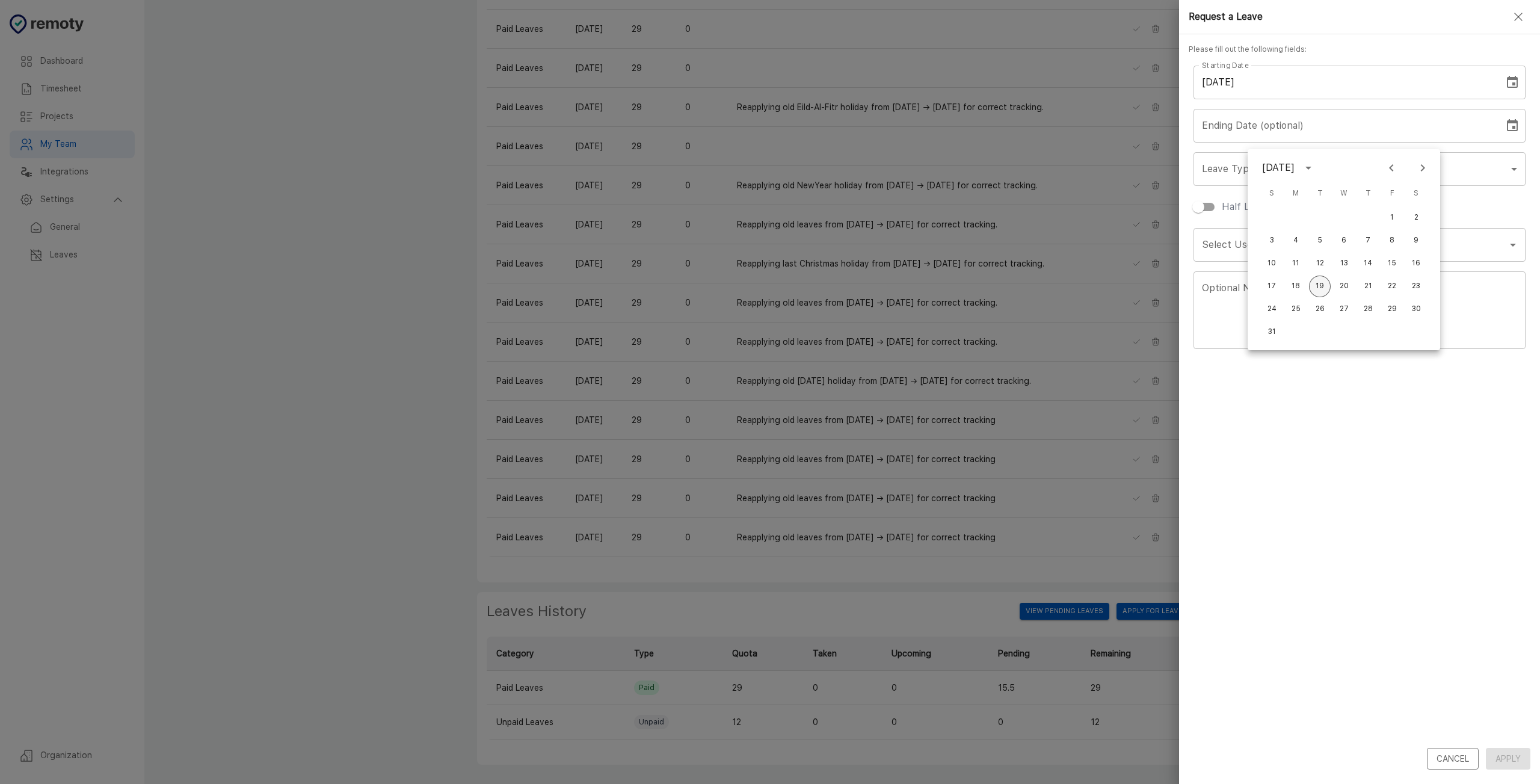
click at [1321, 276] on button "19" at bounding box center [1320, 286] width 22 height 22
type input "[DATE]"
click at [1436, 183] on body "Dashboard Timesheet Projects My Team Integrations Settings General Leaves Organ…" at bounding box center [770, 222] width 1540 height 1124
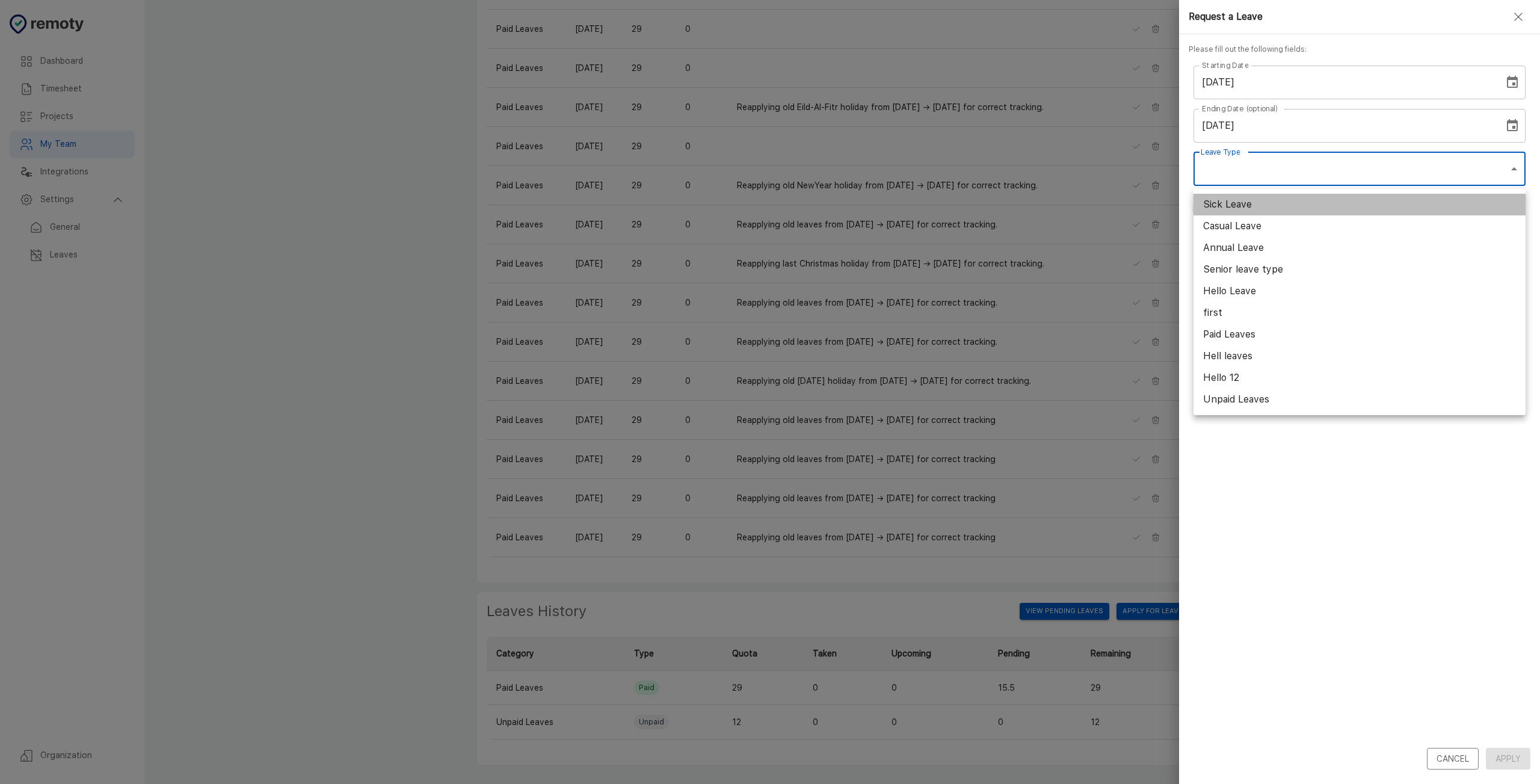
click at [1277, 205] on li "Sick Leave" at bounding box center [1359, 204] width 332 height 22
type input "Sick Leave"
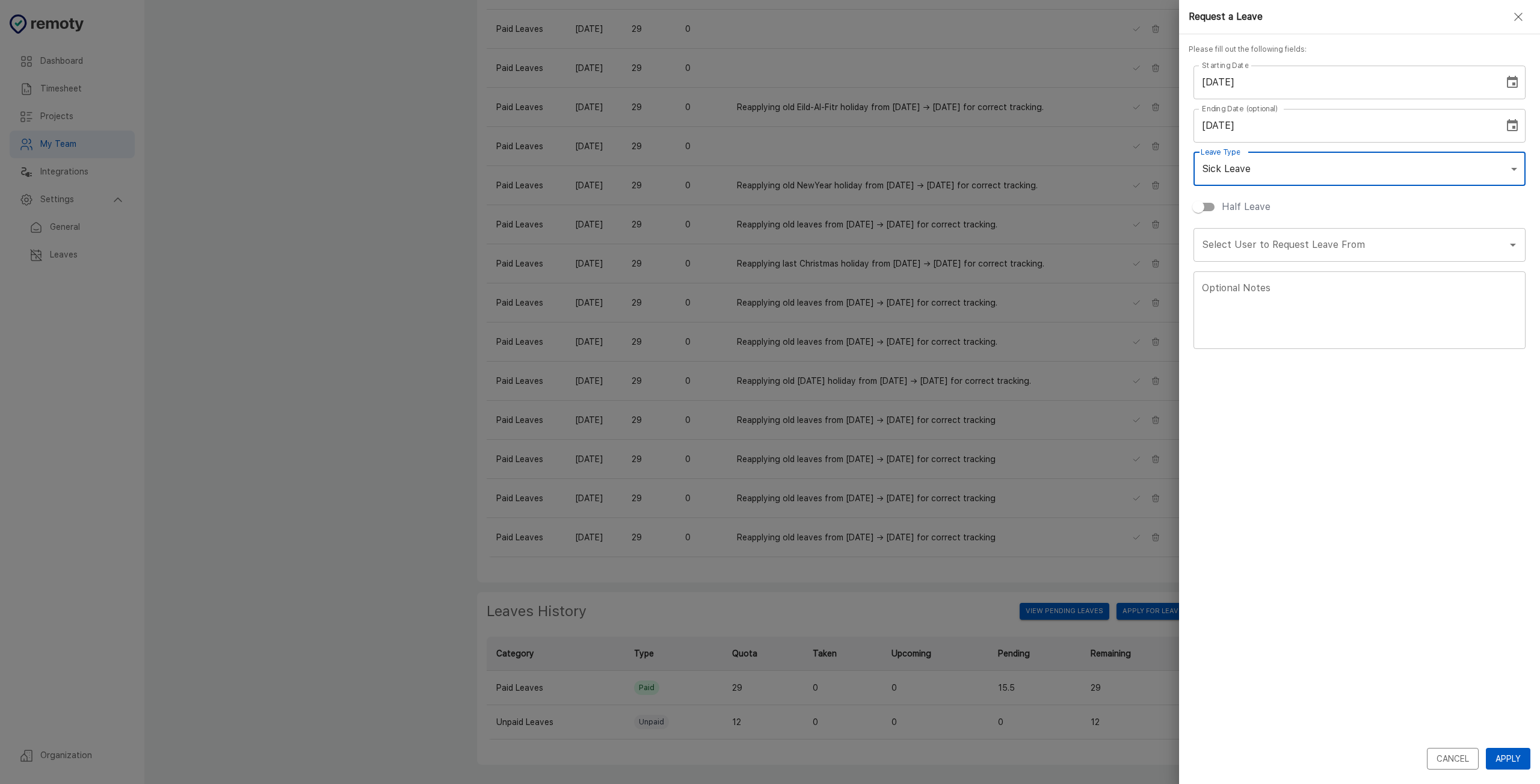
click at [1211, 214] on input "Half Leave" at bounding box center [1198, 207] width 68 height 23
checkbox input "true"
click at [1326, 245] on input "Select User to Request Leave From" at bounding box center [1343, 245] width 288 height 23
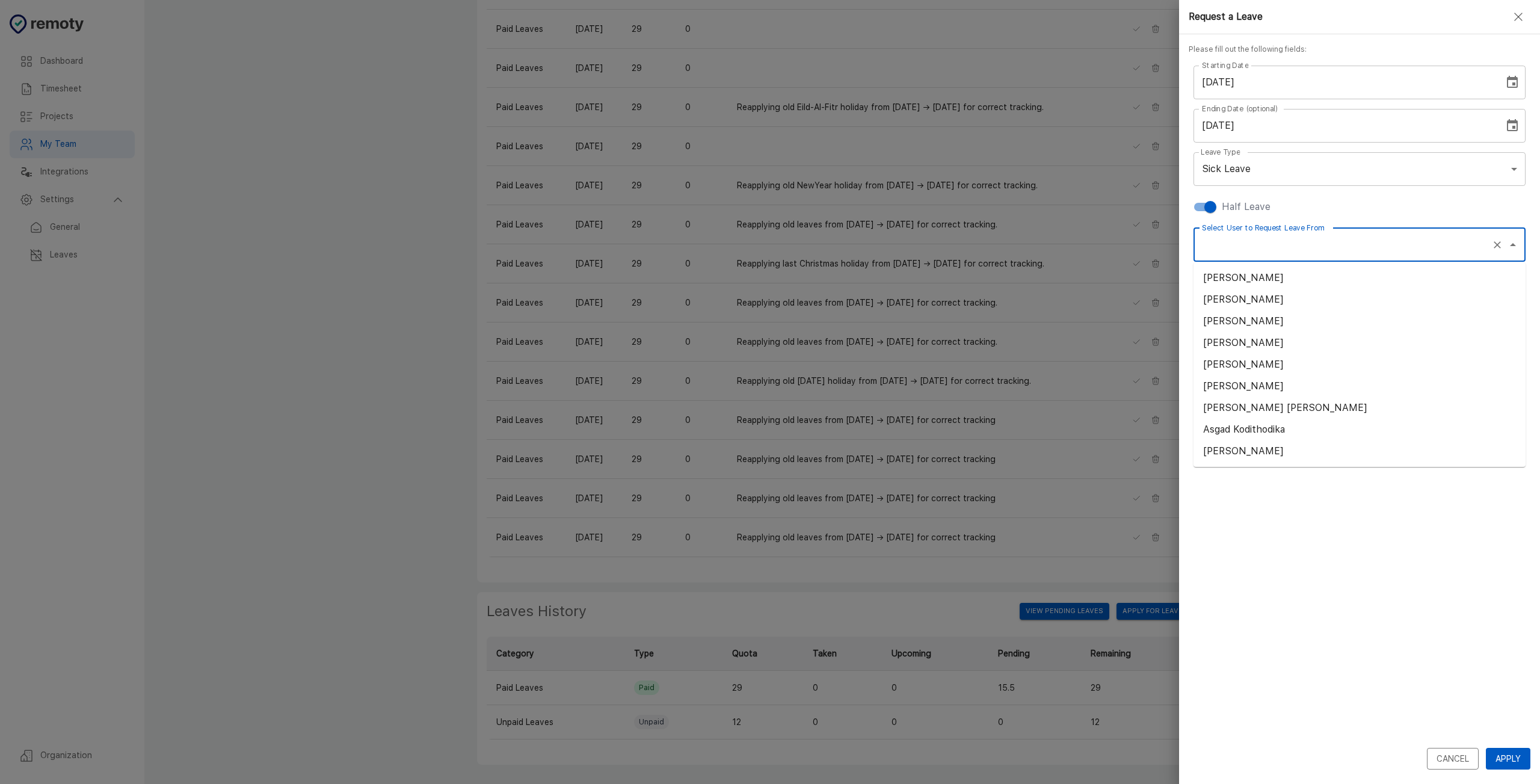
click at [1292, 281] on li "[PERSON_NAME]" at bounding box center [1359, 278] width 332 height 22
type input "[PERSON_NAME]"
click at [1311, 412] on div "Cancel Apply" at bounding box center [1359, 569] width 361 height 420
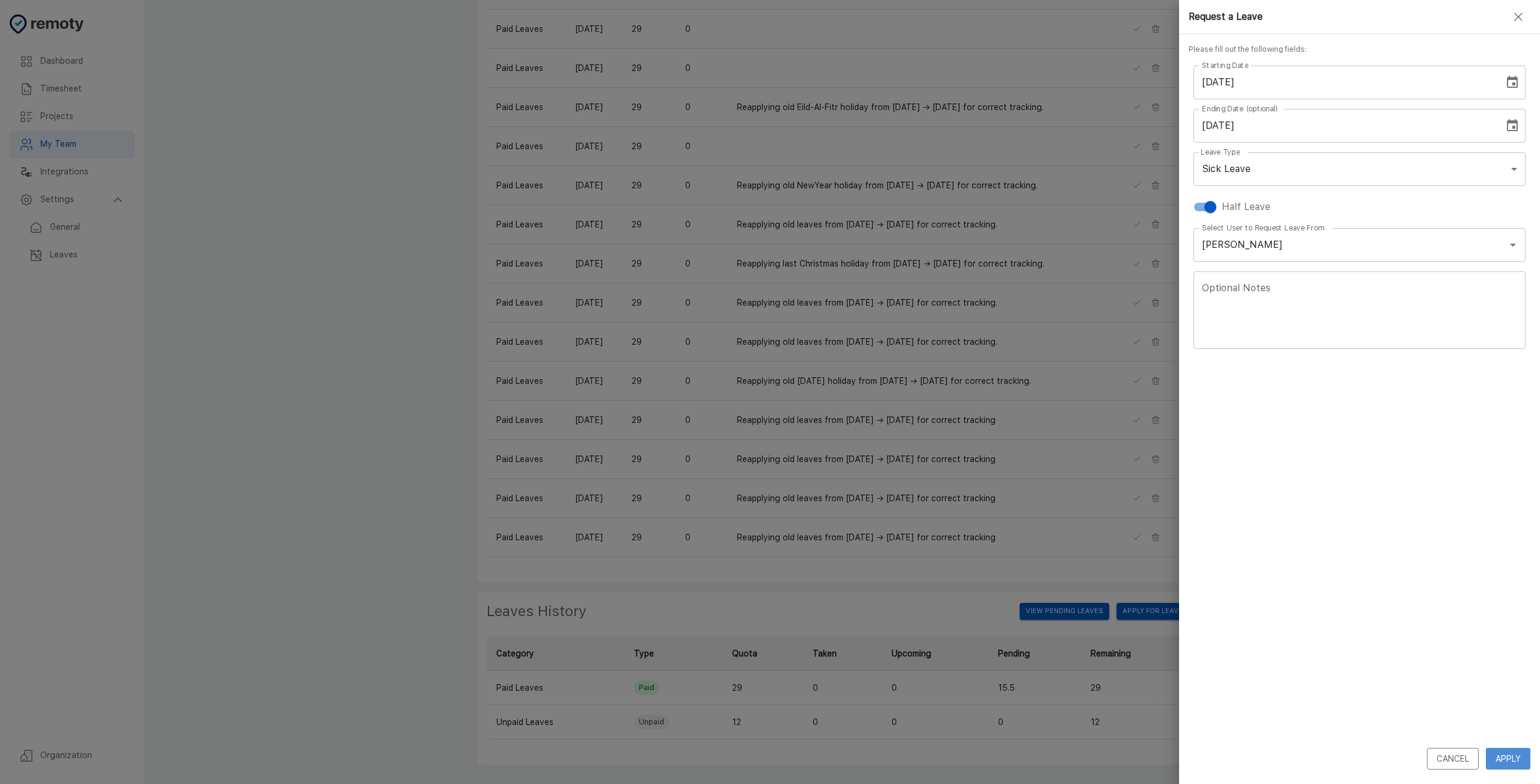
click at [1510, 761] on button "Apply" at bounding box center [1508, 759] width 44 height 23
checkbox input "false"
